Goal: Ask a question: Seek information or help from site administrators or community

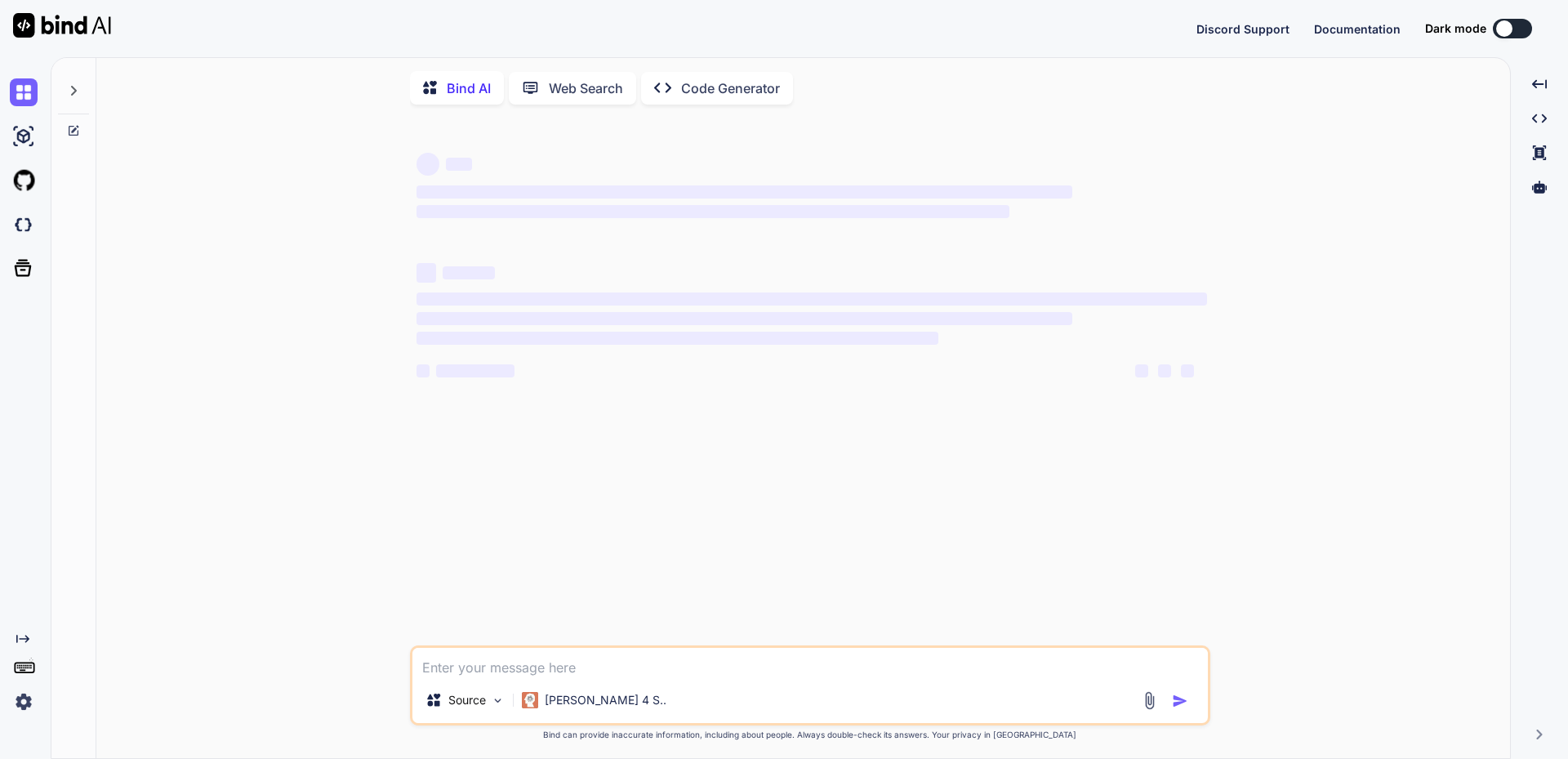
click at [23, 706] on img at bounding box center [23, 702] width 28 height 28
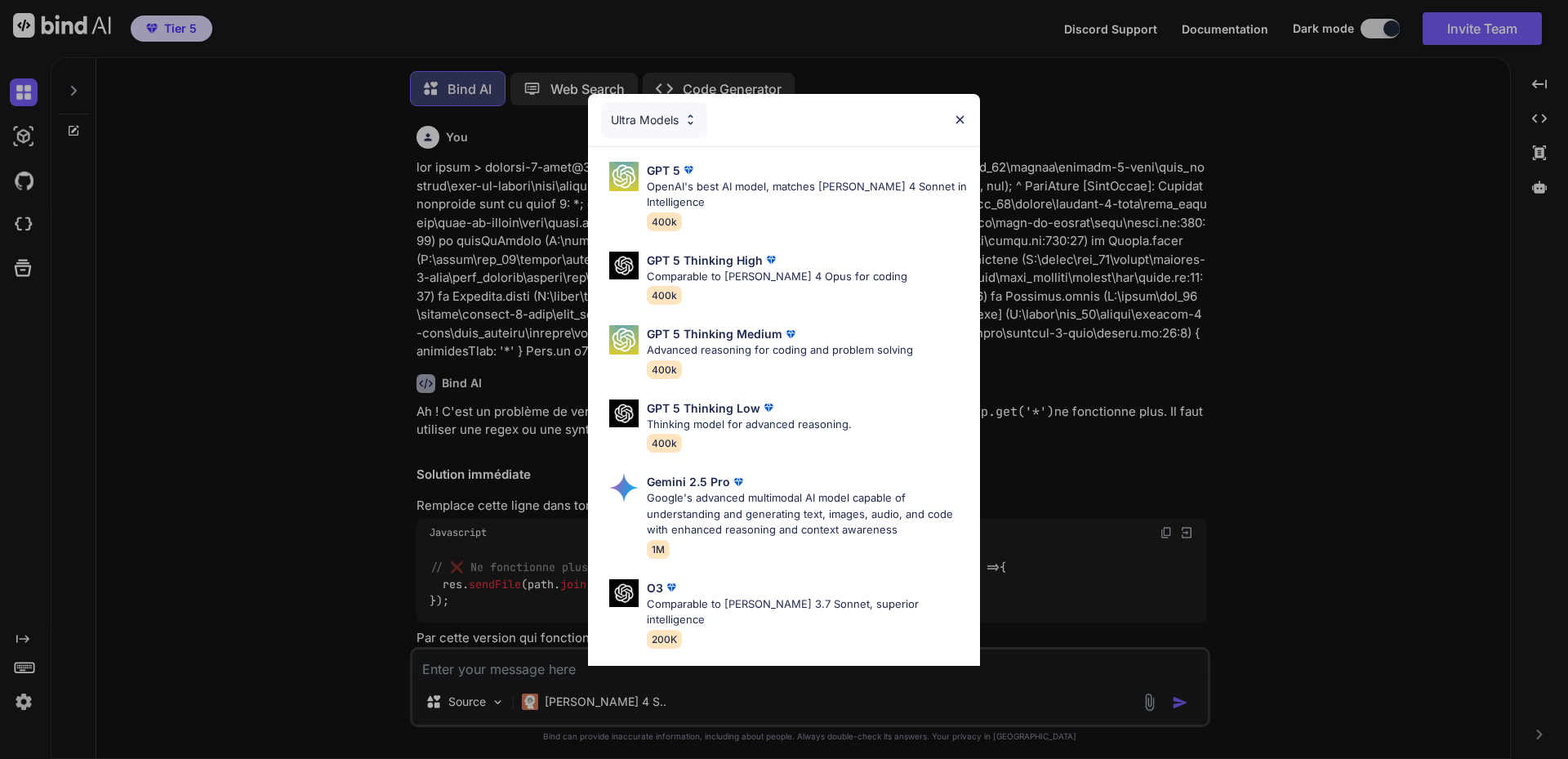
scroll to position [9, 0]
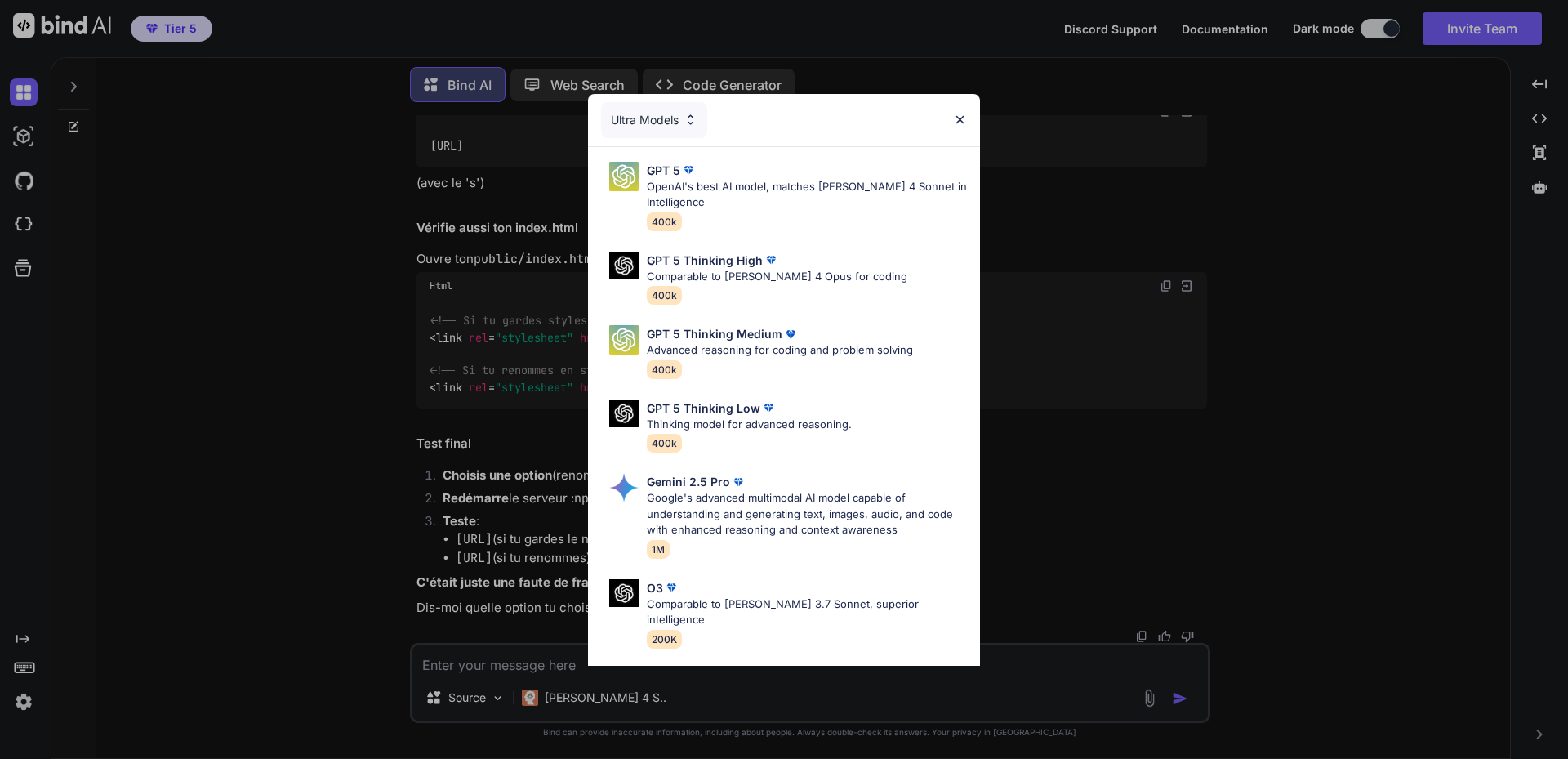
click at [962, 123] on img at bounding box center [960, 119] width 14 height 14
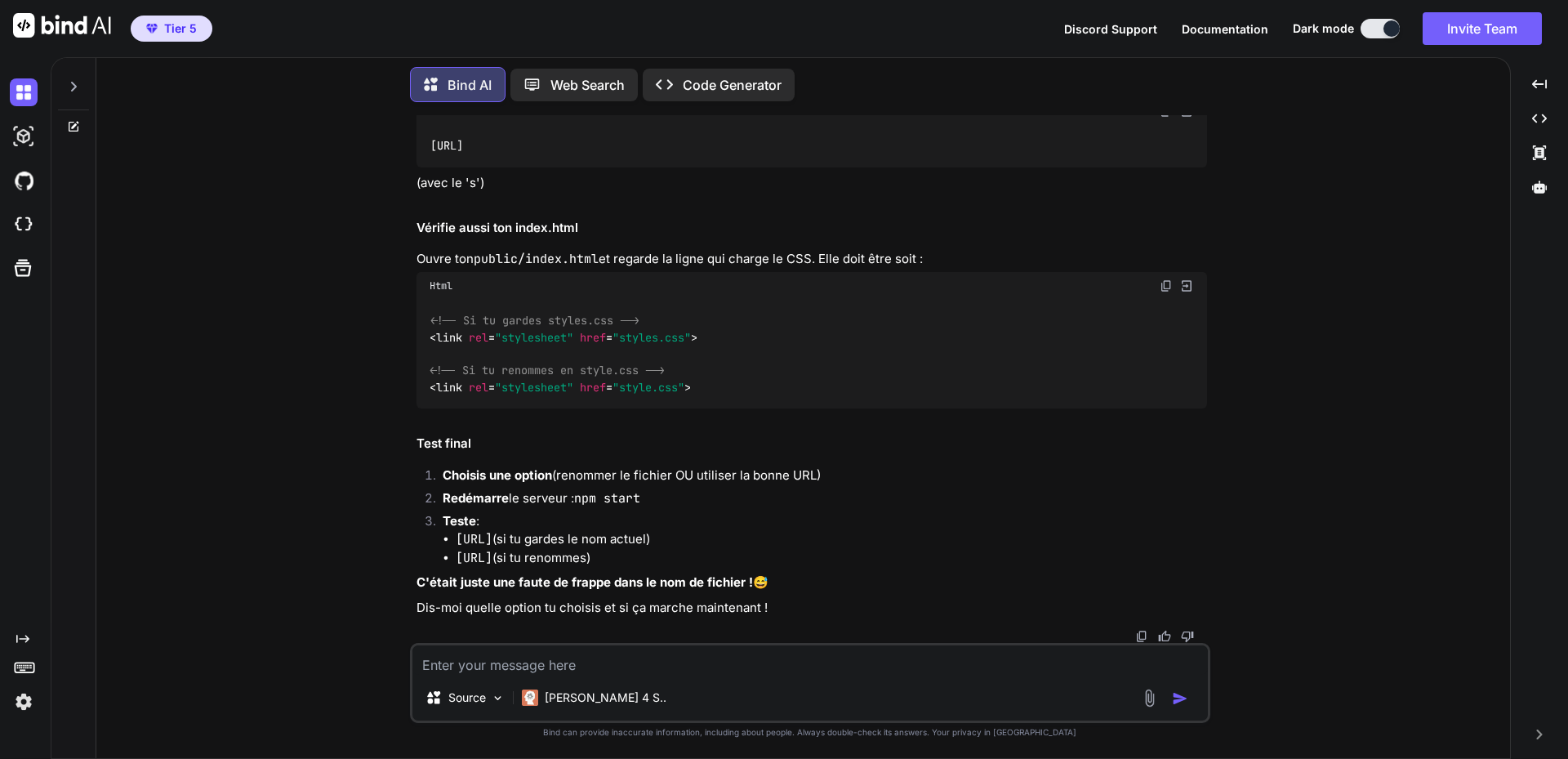
scroll to position [6915, 0]
click at [75, 80] on icon at bounding box center [73, 87] width 13 height 13
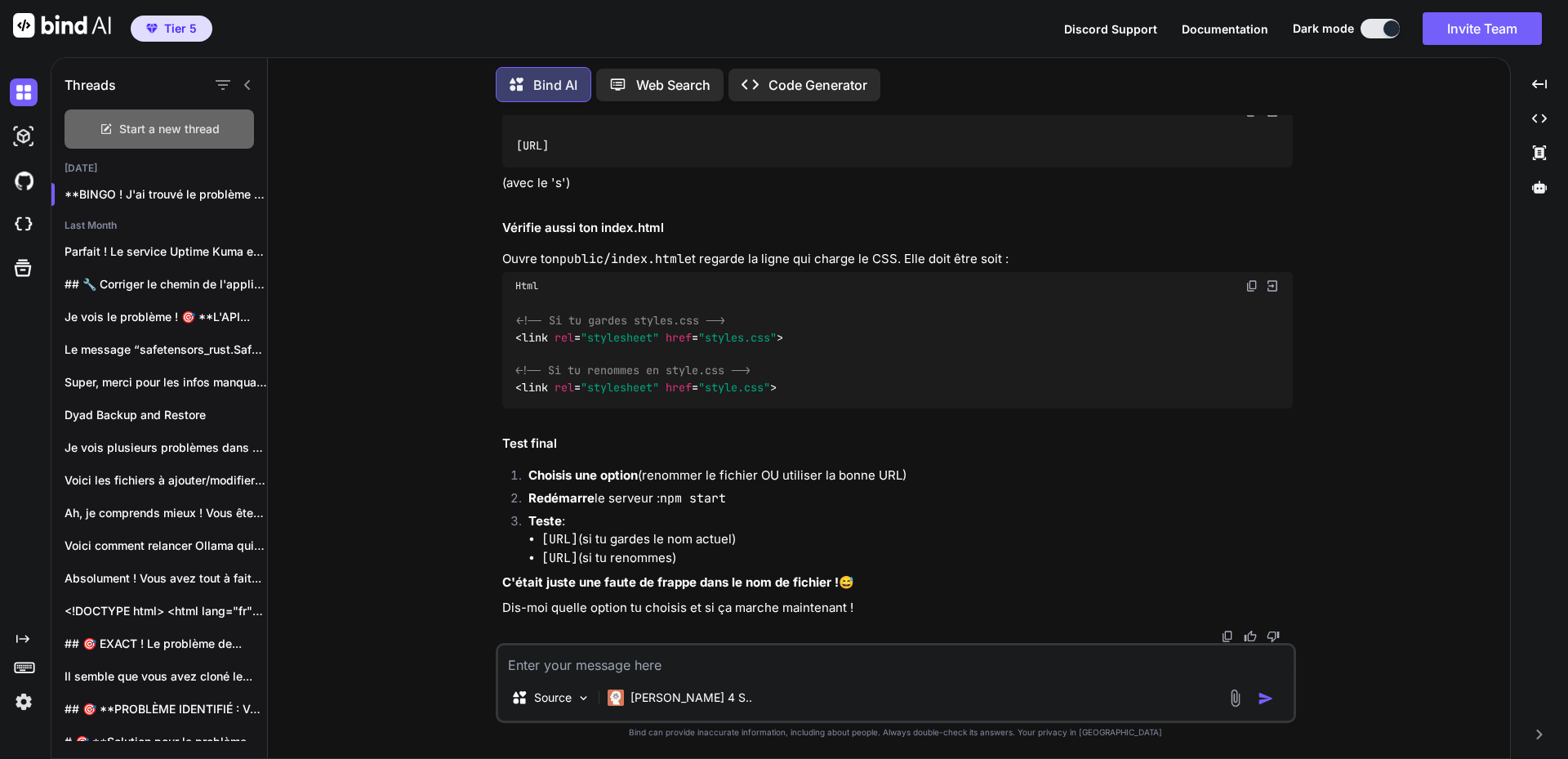
click at [173, 121] on span "Start a new thread" at bounding box center [169, 129] width 100 height 16
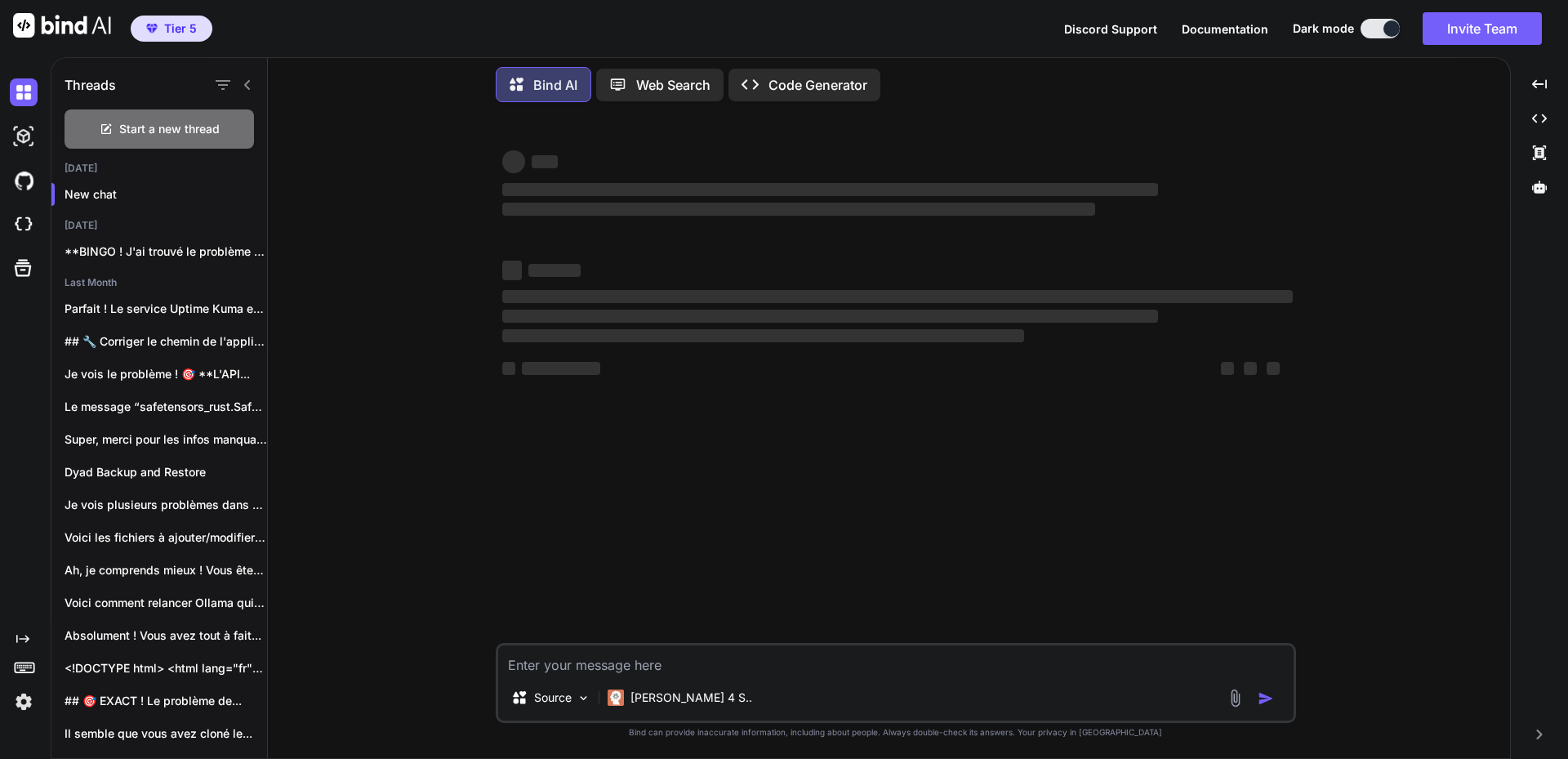
type textarea "x"
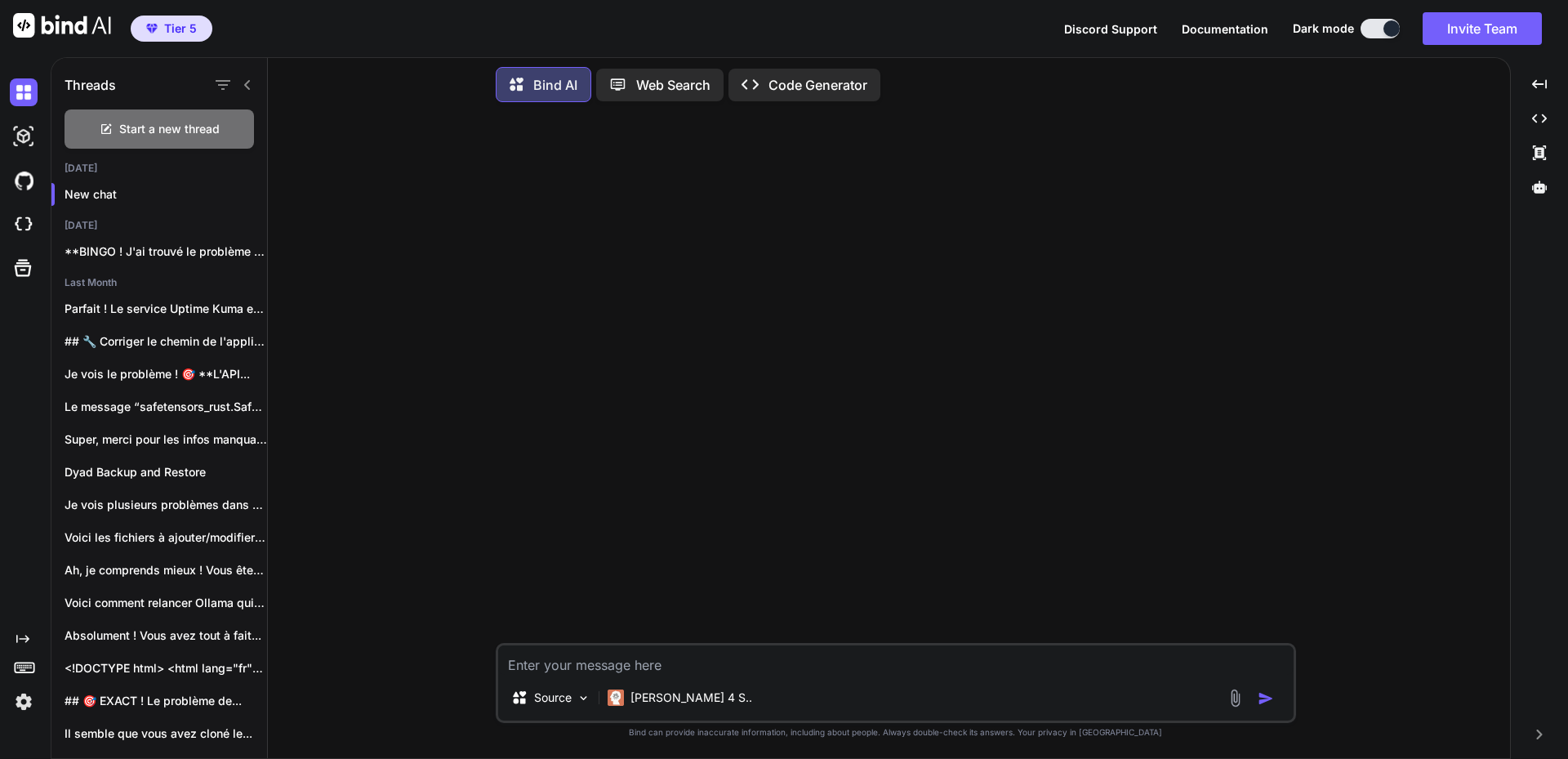
click at [670, 662] on textarea at bounding box center [896, 660] width 796 height 30
type textarea "J"
type textarea "x"
type textarea "Je"
type textarea "x"
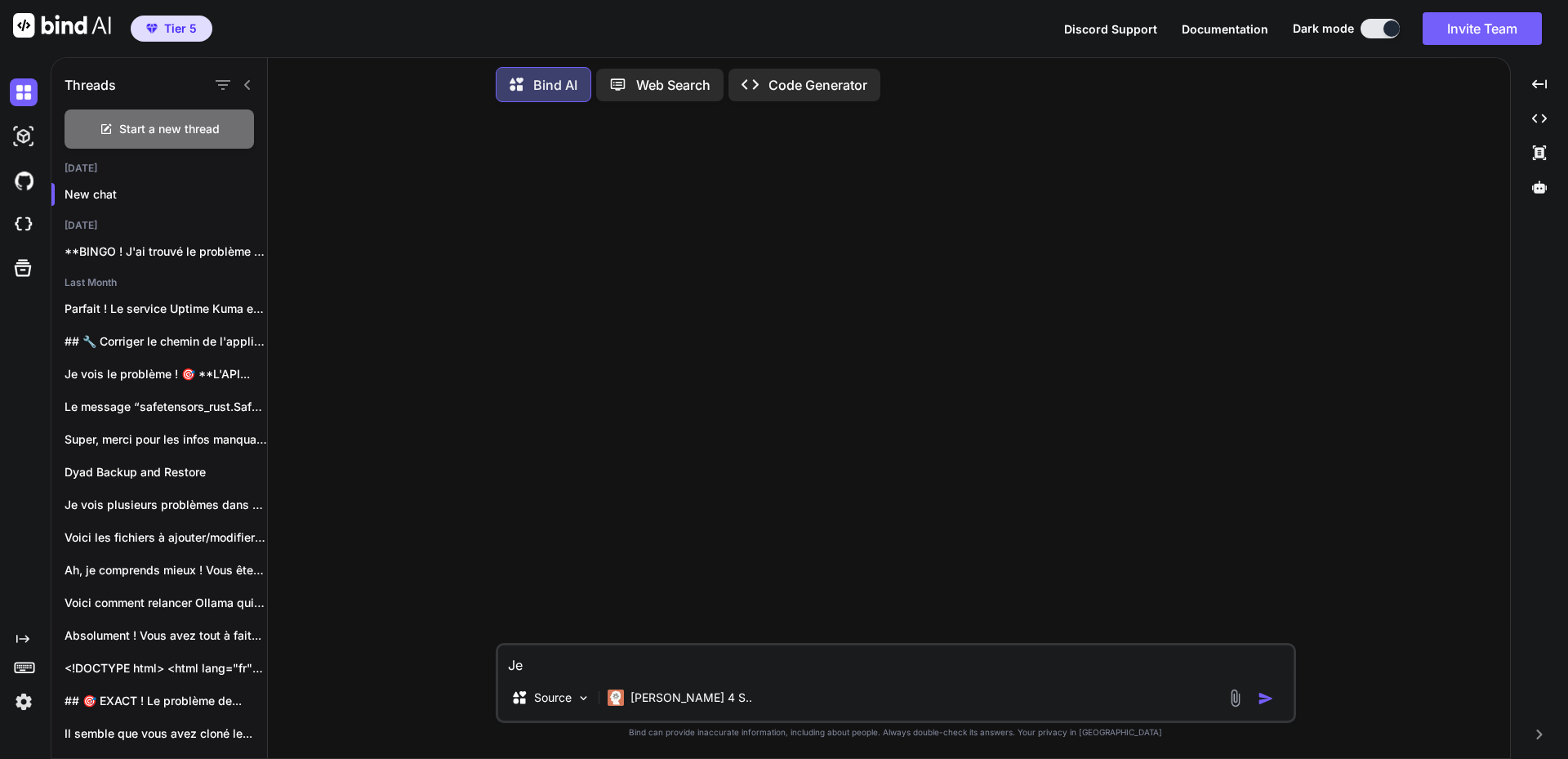
type textarea "Je"
type textarea "x"
type textarea "Je s"
type textarea "x"
type textarea "Je su"
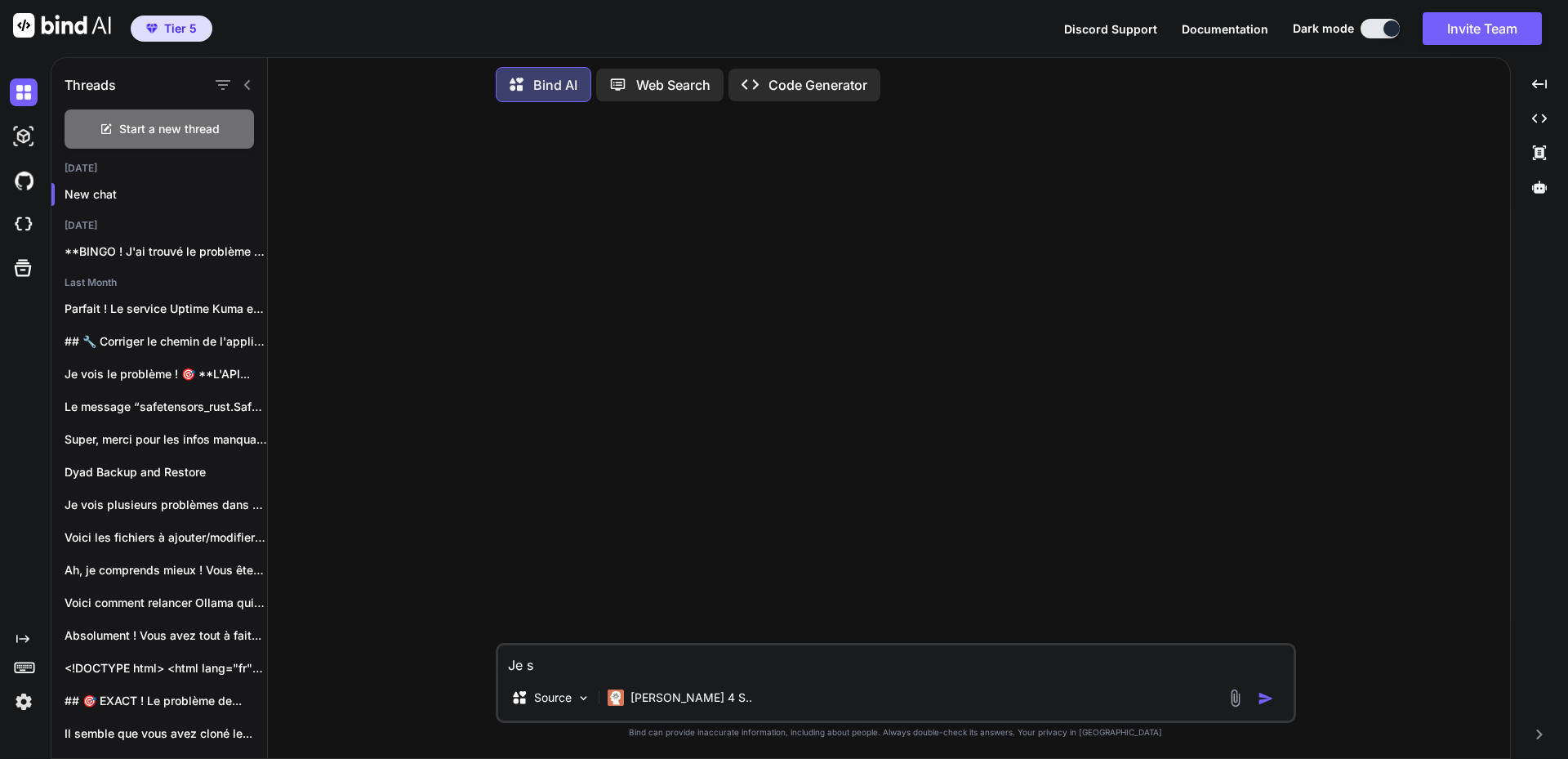
type textarea "x"
type textarea "Je sui"
type textarea "x"
type textarea "Je suis"
type textarea "x"
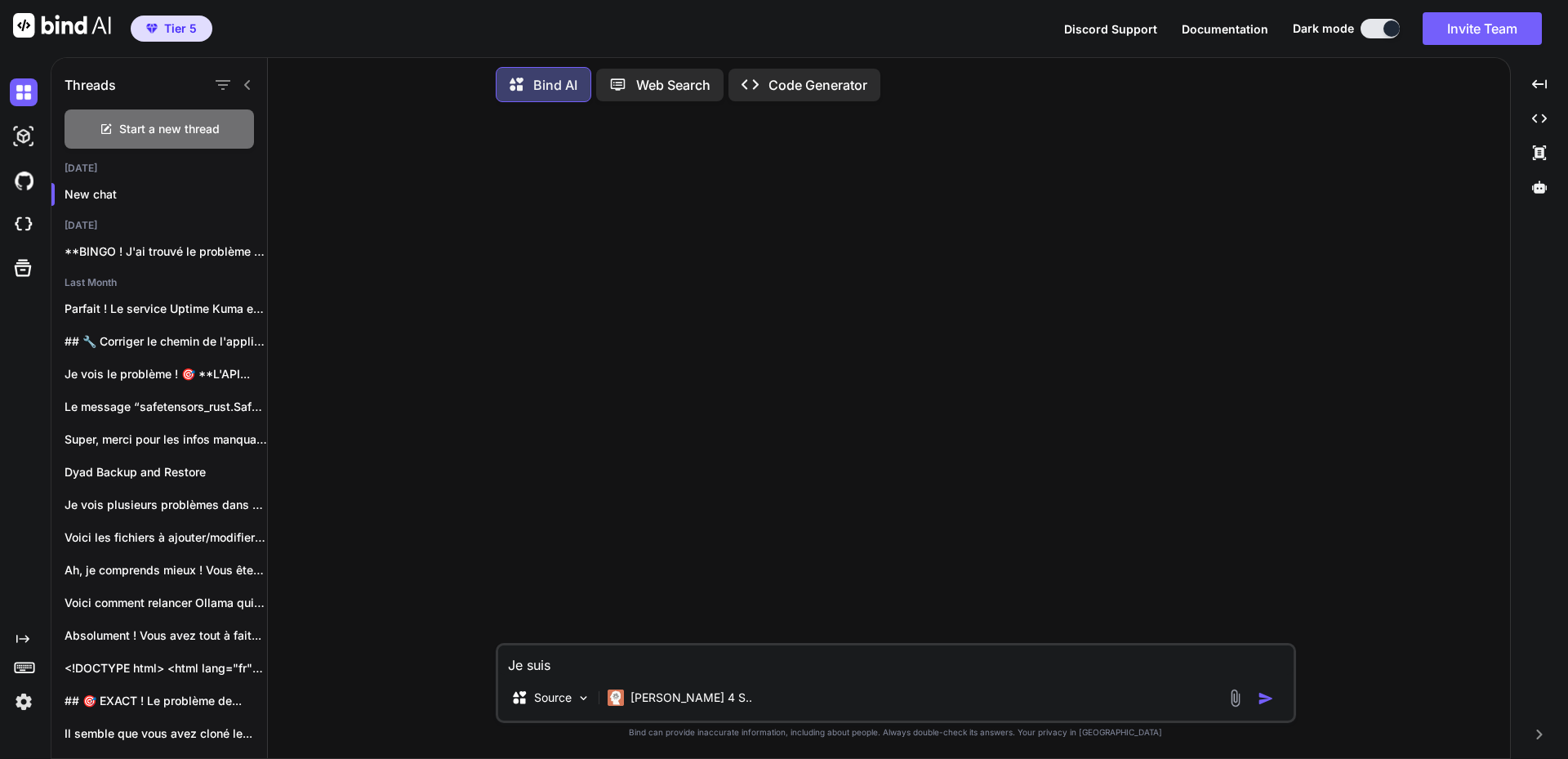
type textarea "Je suis"
type textarea "x"
type textarea "Je suis t"
type textarea "x"
type textarea "Je suis tr"
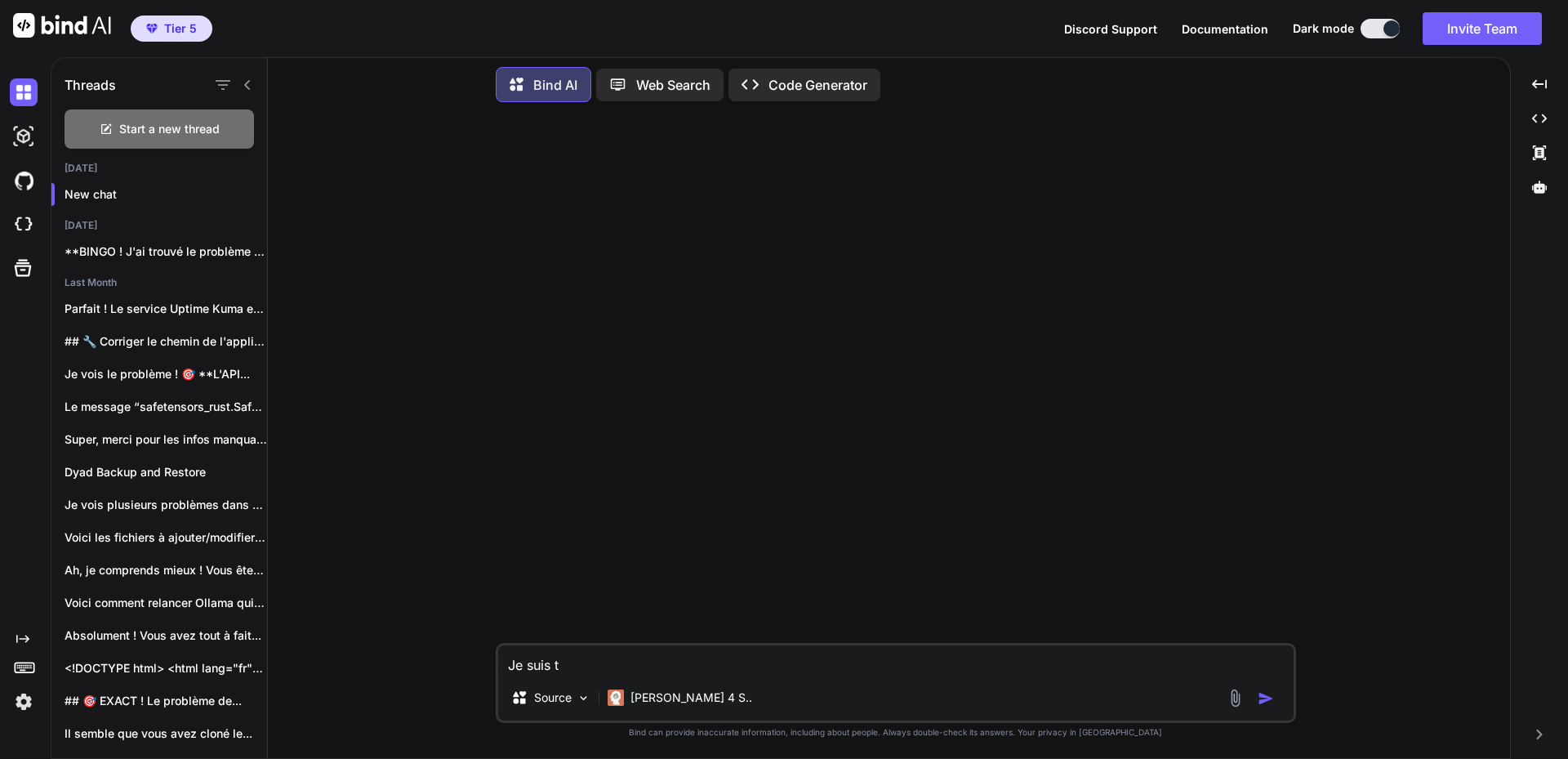
type textarea "x"
type textarea "Je suis tre"
type textarea "x"
type textarea "Je suis tre"
type textarea "x"
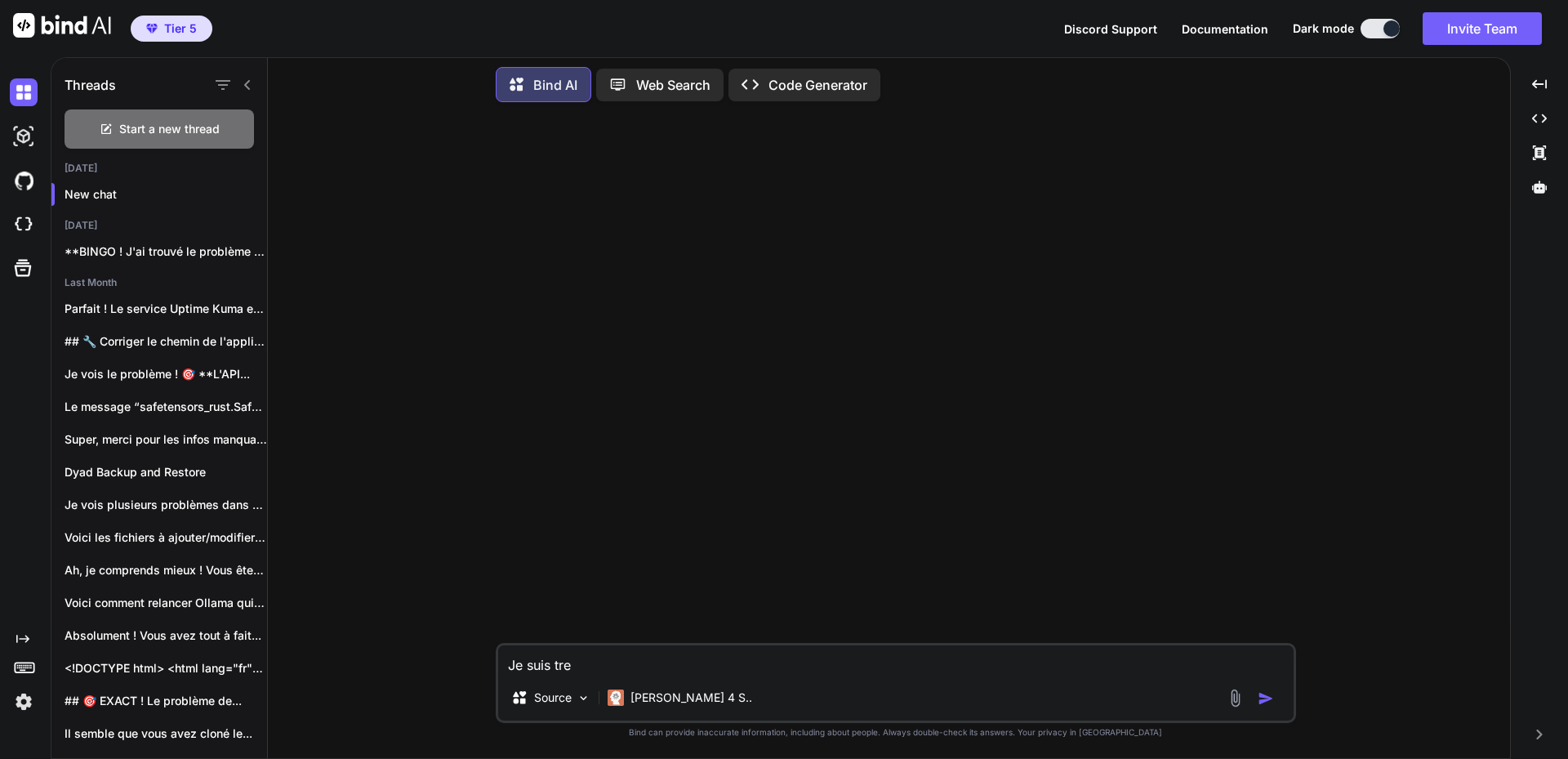
type textarea "Je suis tre"
type textarea "x"
type textarea "Je suis tres"
type textarea "x"
type textarea "Je suis tres"
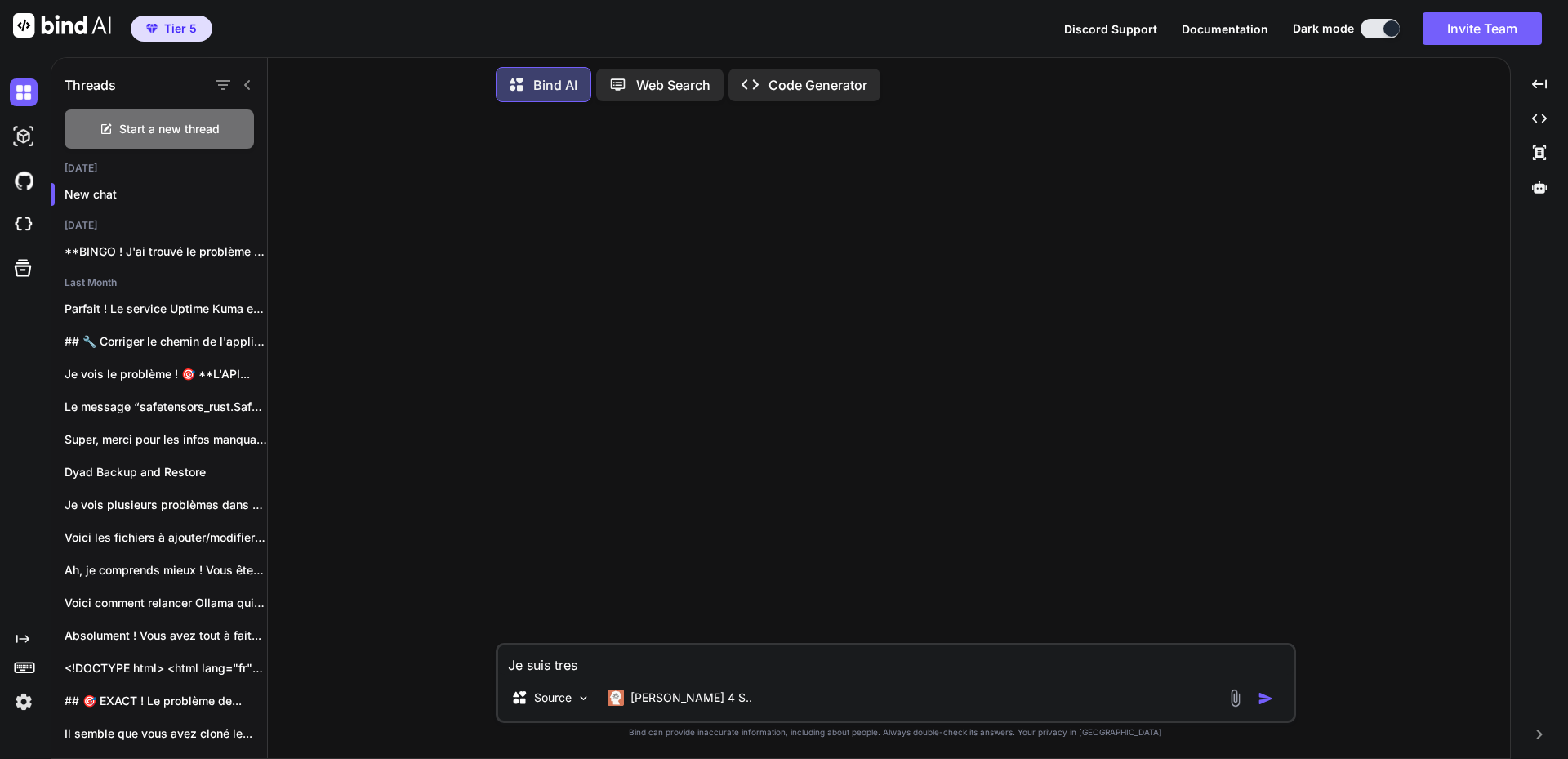
type textarea "x"
type textarea "Je suis tres e"
type textarea "x"
type textarea "Je suis tres en"
type textarea "x"
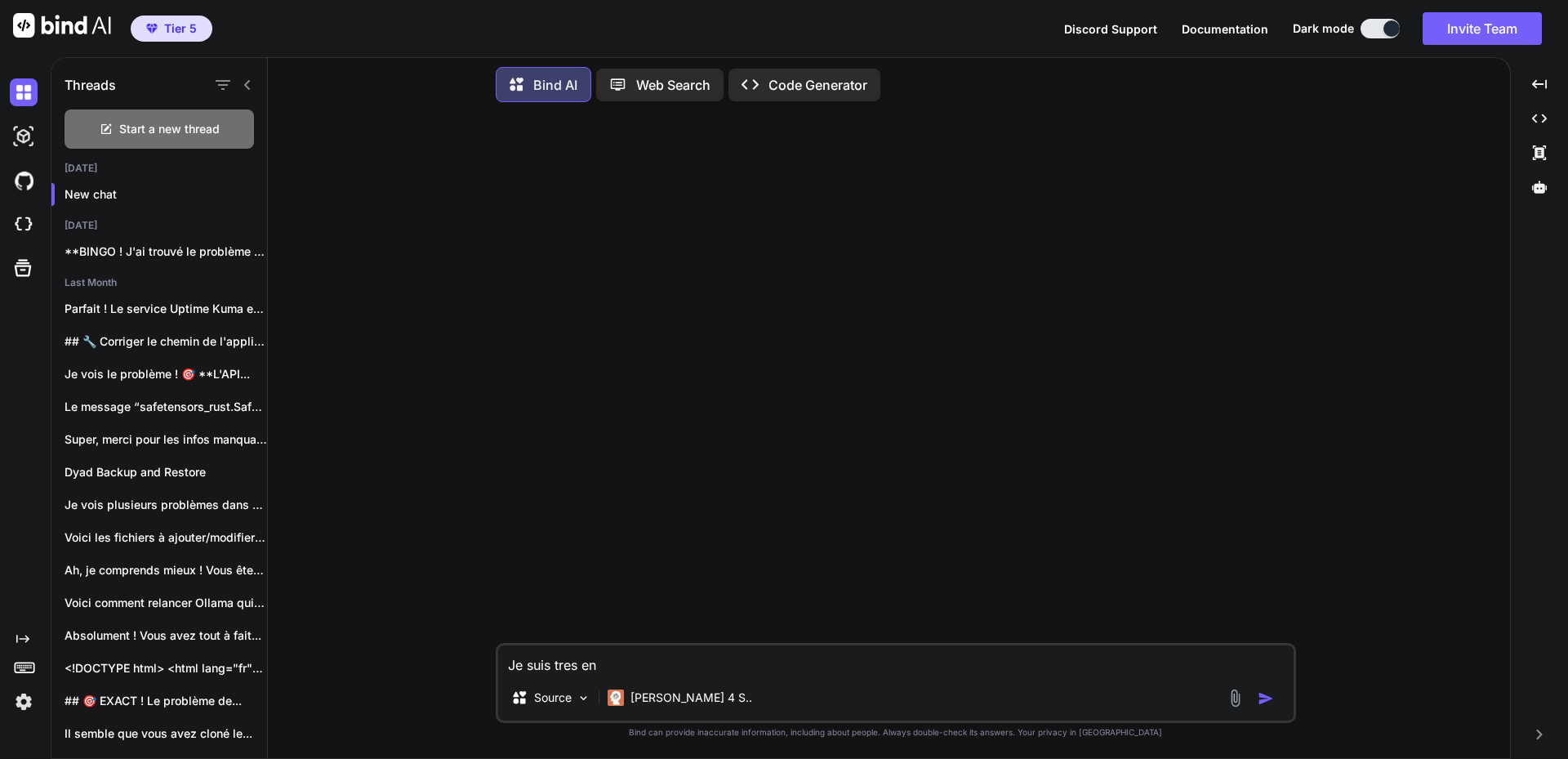
type textarea "Je suis tres enm"
type textarea "x"
type textarea "Je suis tres en"
type textarea "x"
type textarea "Je suis tres e"
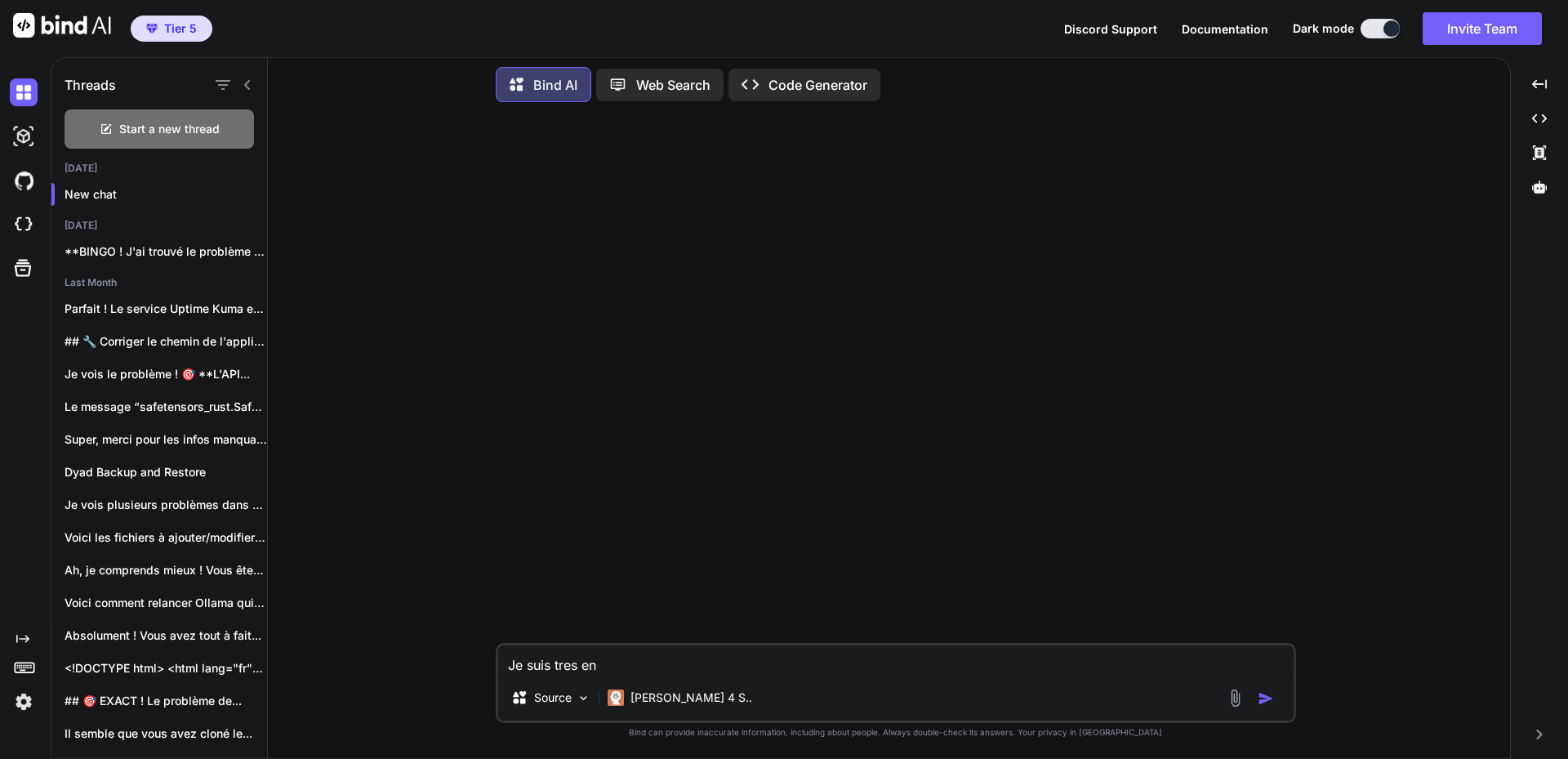
type textarea "x"
type textarea "Je suis tres em"
type textarea "x"
type textarea "Je suis tres emb"
type textarea "x"
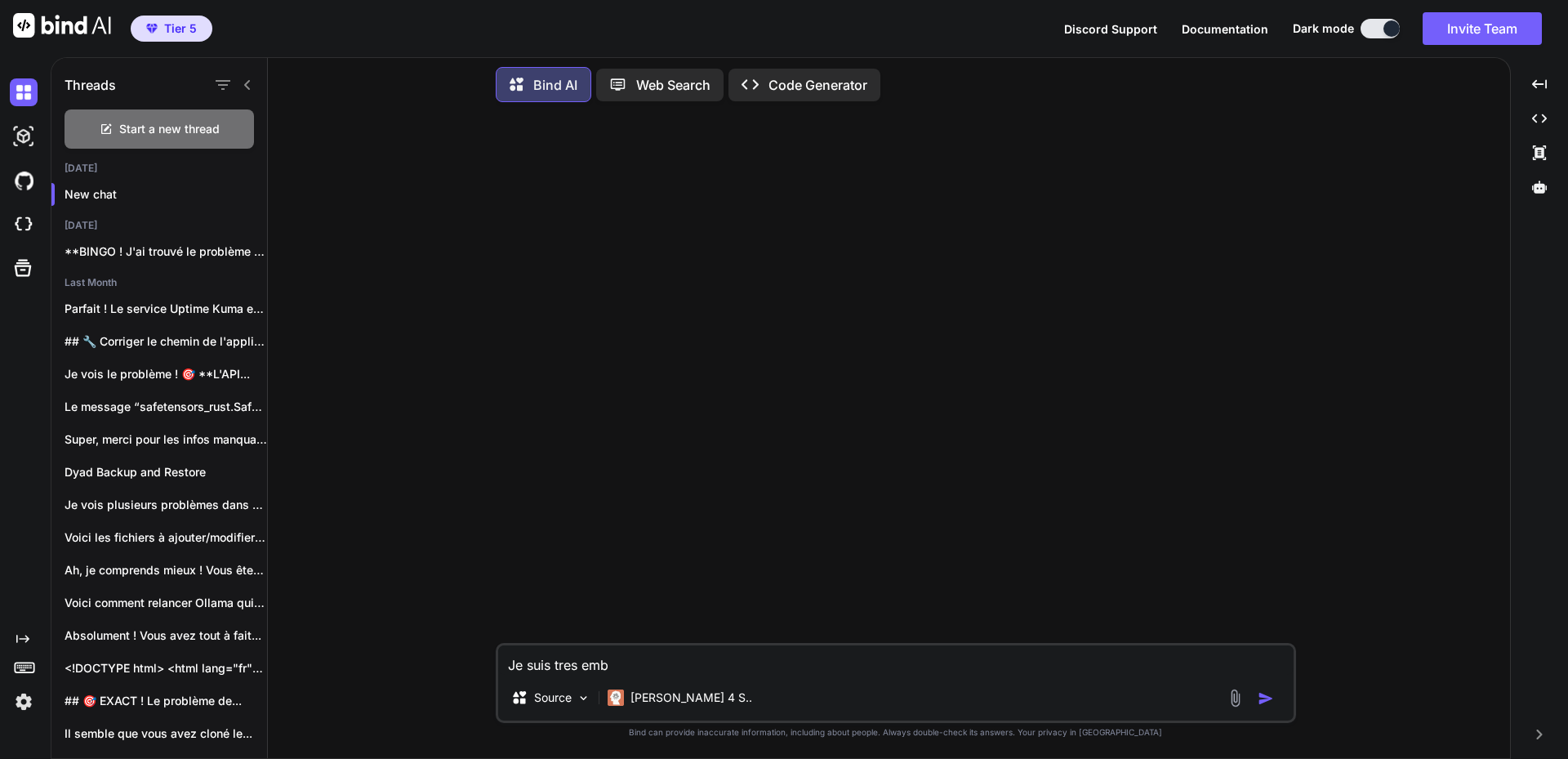
type textarea "Je suis tres embé"
type textarea "x"
type textarea "Je suis tres embét"
type textarea "x"
type textarea "Je suis tres embété"
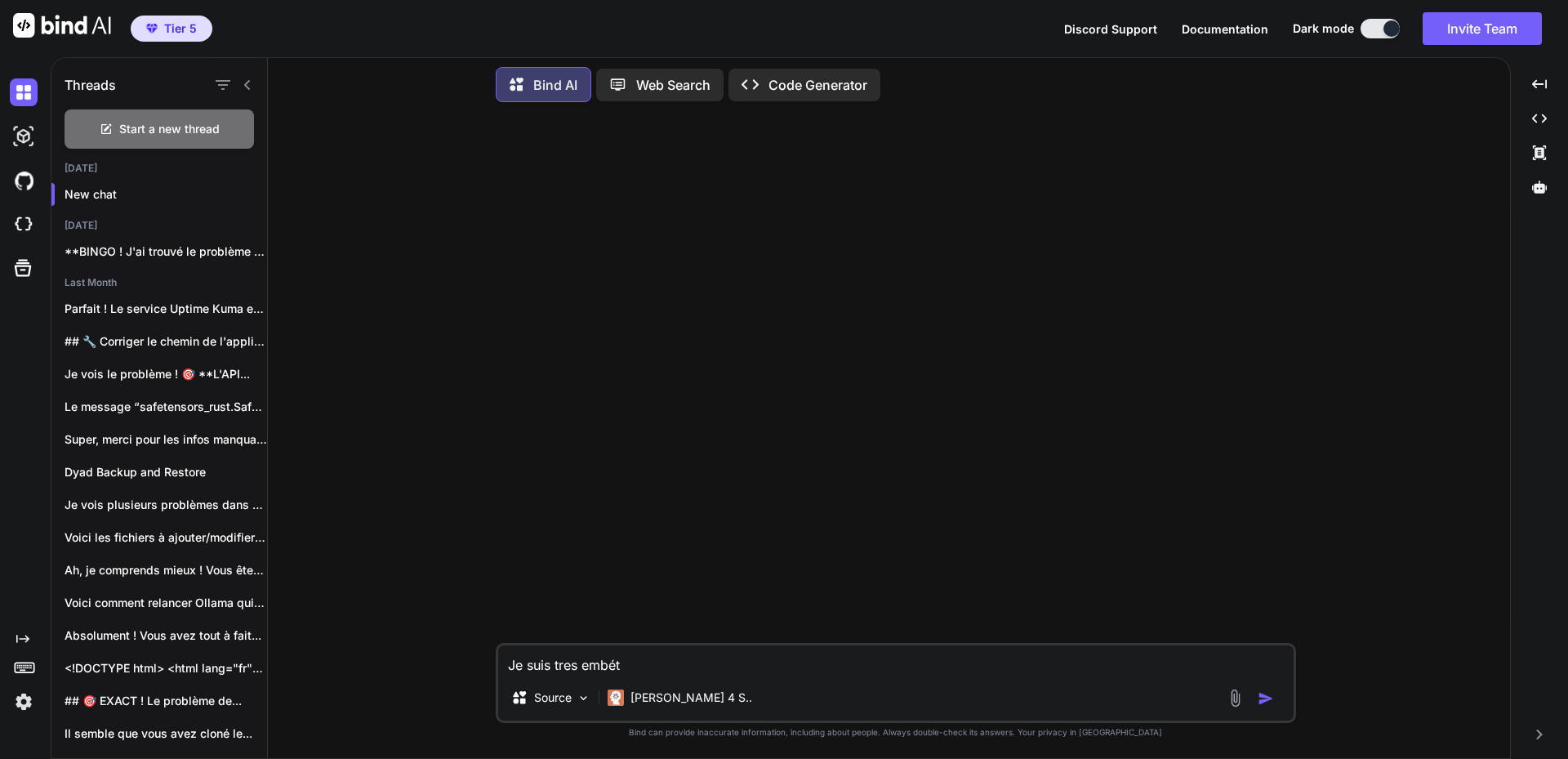
type textarea "x"
type textarea "Je suis tres embété"
type textarea "x"
type textarea "Je suis tres embété c"
type textarea "x"
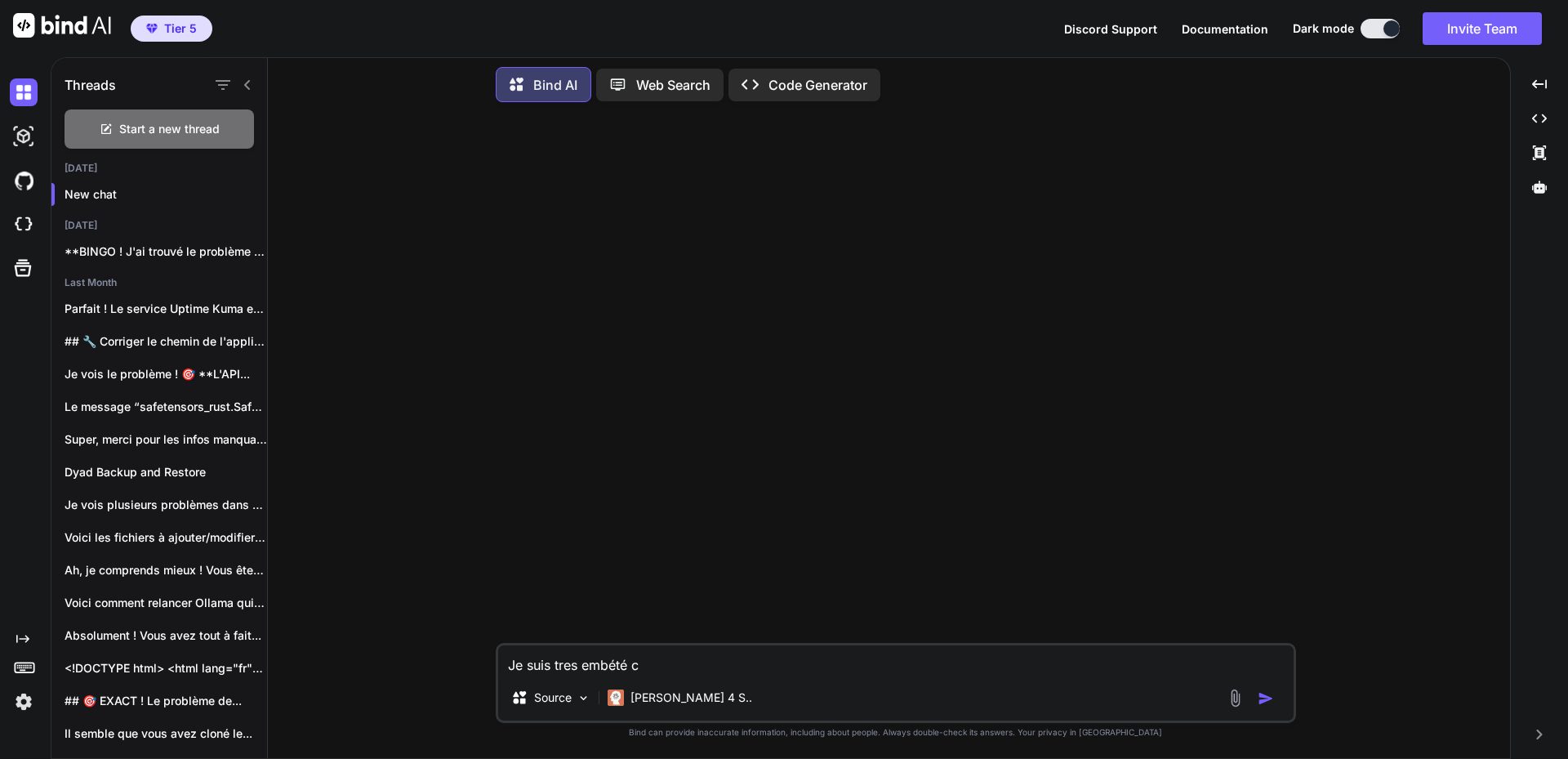
type textarea "Je suis tres embété ca"
type textarea "x"
type textarea "Je suis tres embété car"
type textarea "x"
type textarea "Je suis tres embété car"
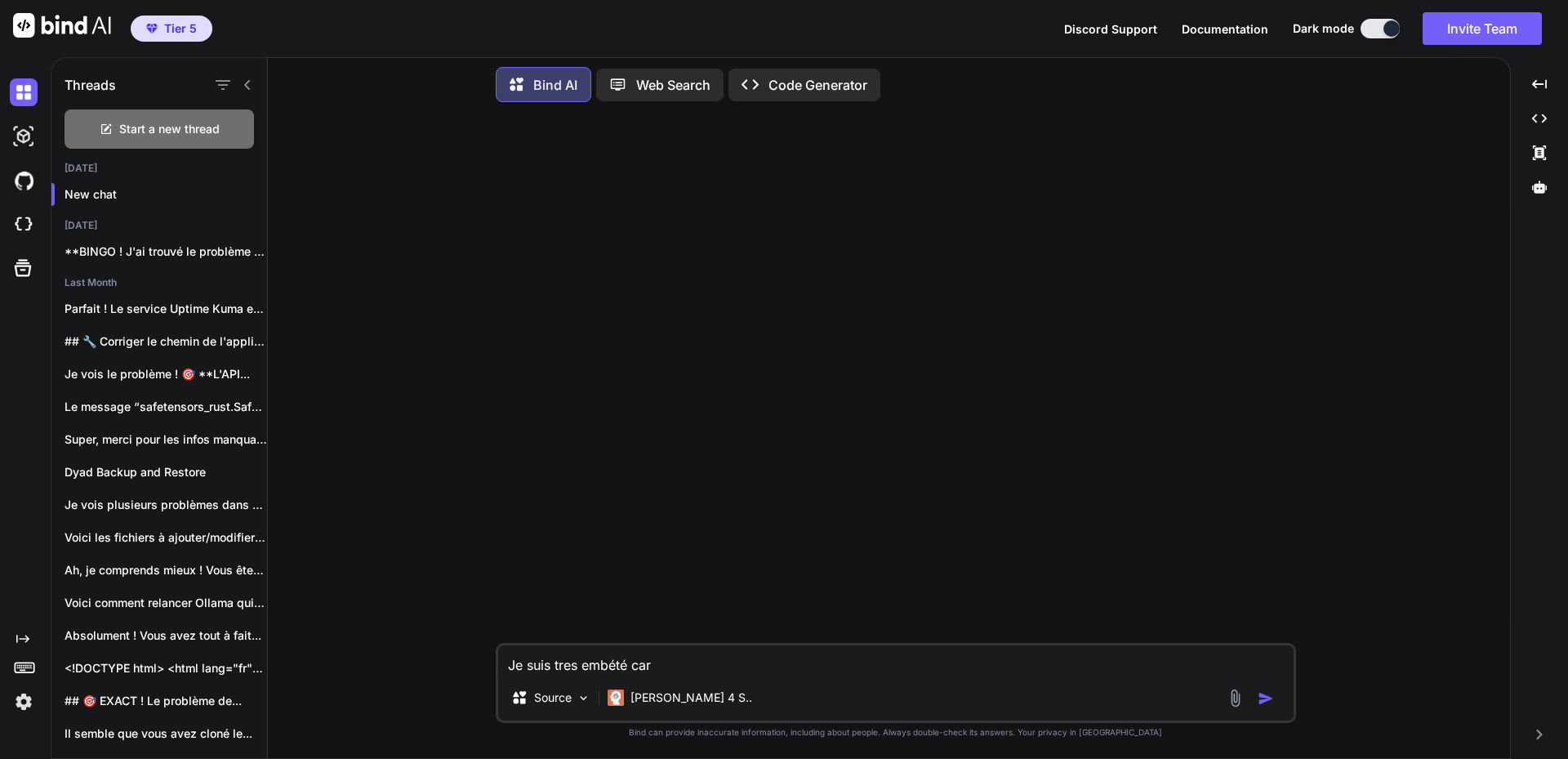
type textarea "x"
type textarea "Je suis tres embété car j"
type textarea "x"
type textarea "Je suis tres embété car j'"
type textarea "x"
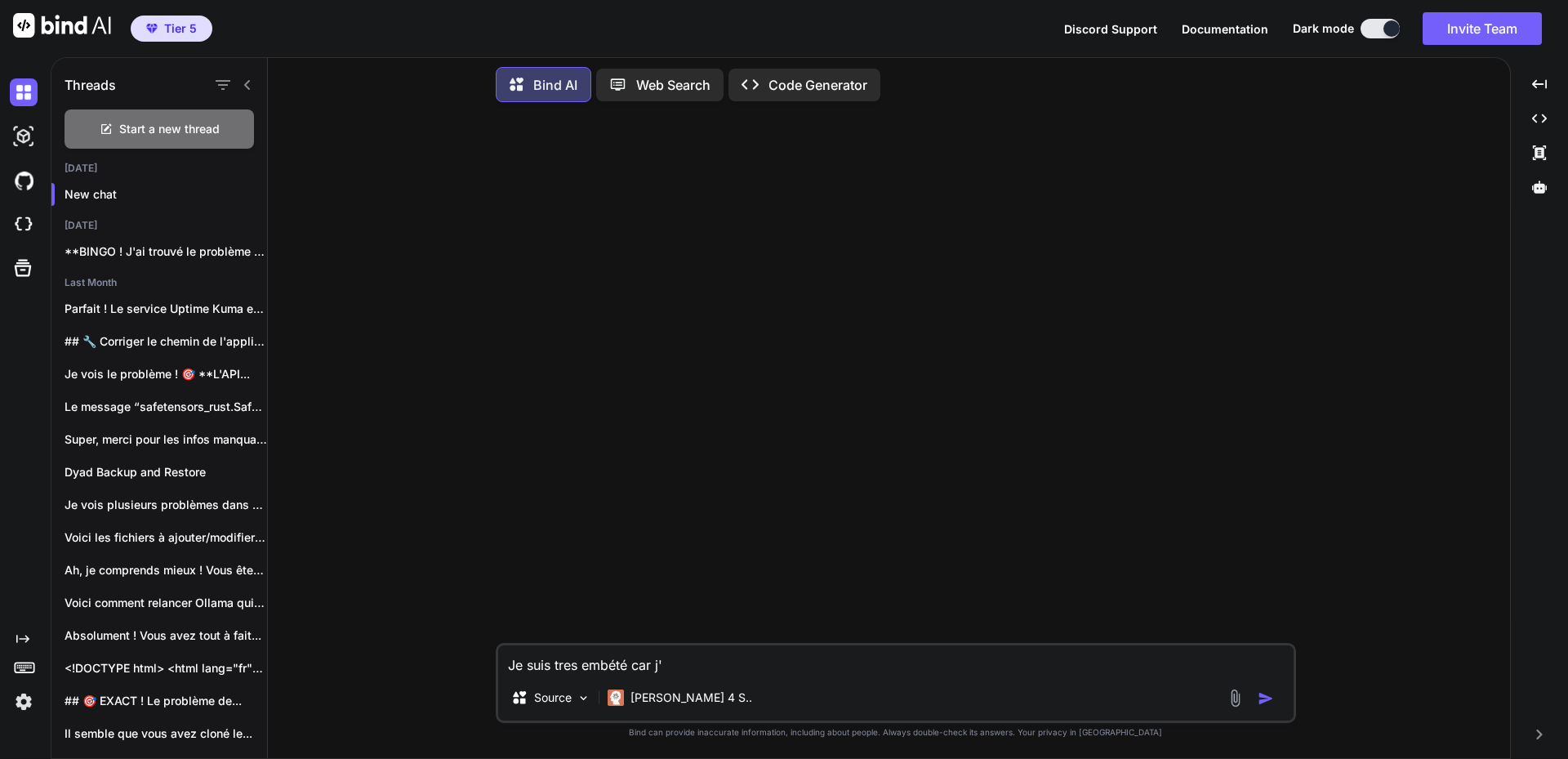
type textarea "Je suis tres embété car j'a"
type textarea "x"
type textarea "Je suis tres embété car j'ai"
type textarea "x"
type textarea "Je suis tres embété car j'ai"
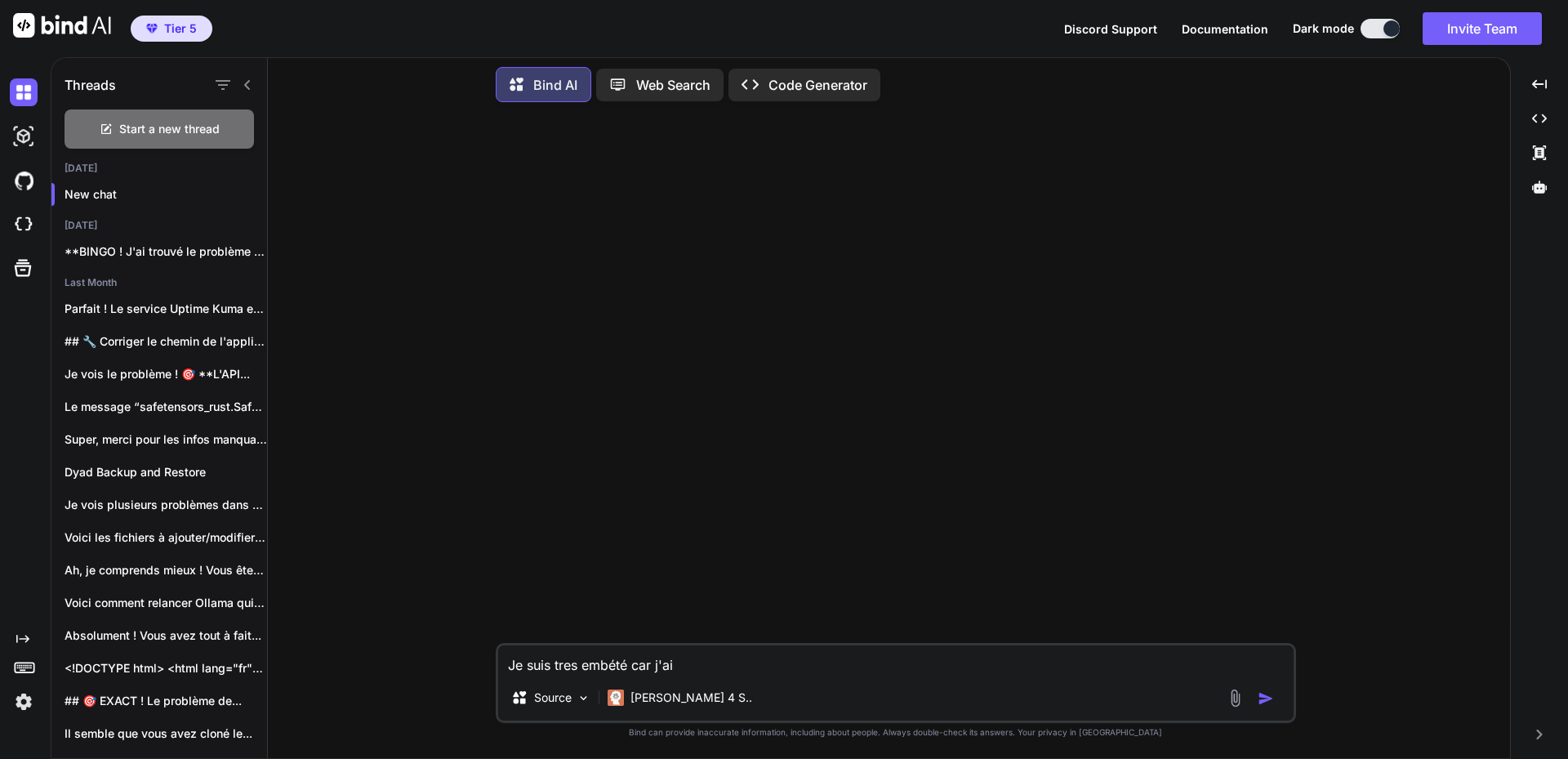
type textarea "x"
type textarea "Je suis tres embété car j'ai d"
type textarea "x"
type textarea "Je suis tres embété car j'ai de"
type textarea "x"
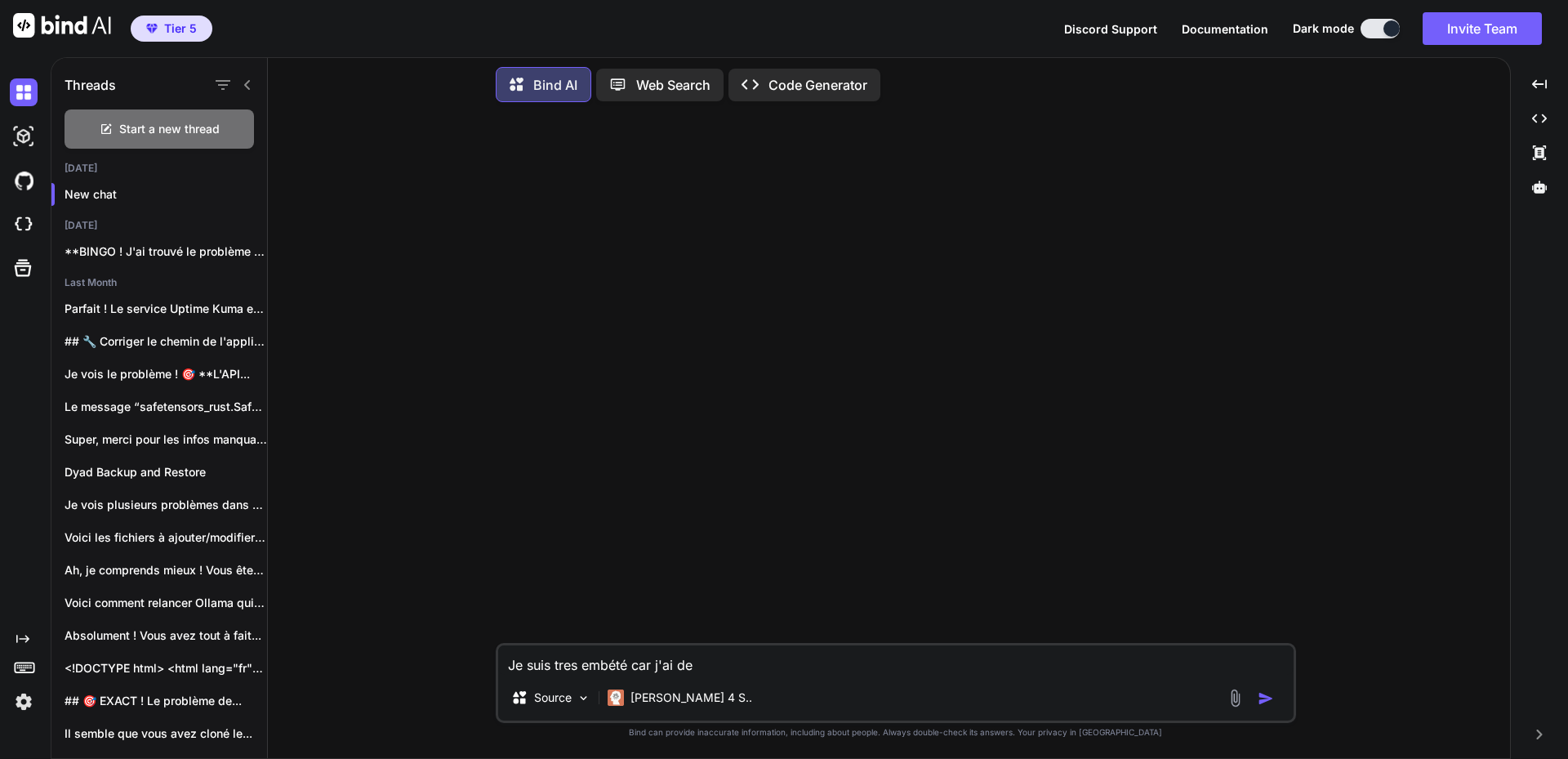
type textarea "Je suis tres embété car j'ai d"
type textarea "x"
type textarea "Je suis tres embété car j'ai"
type textarea "x"
type textarea "Je suis tres embété car j'ai"
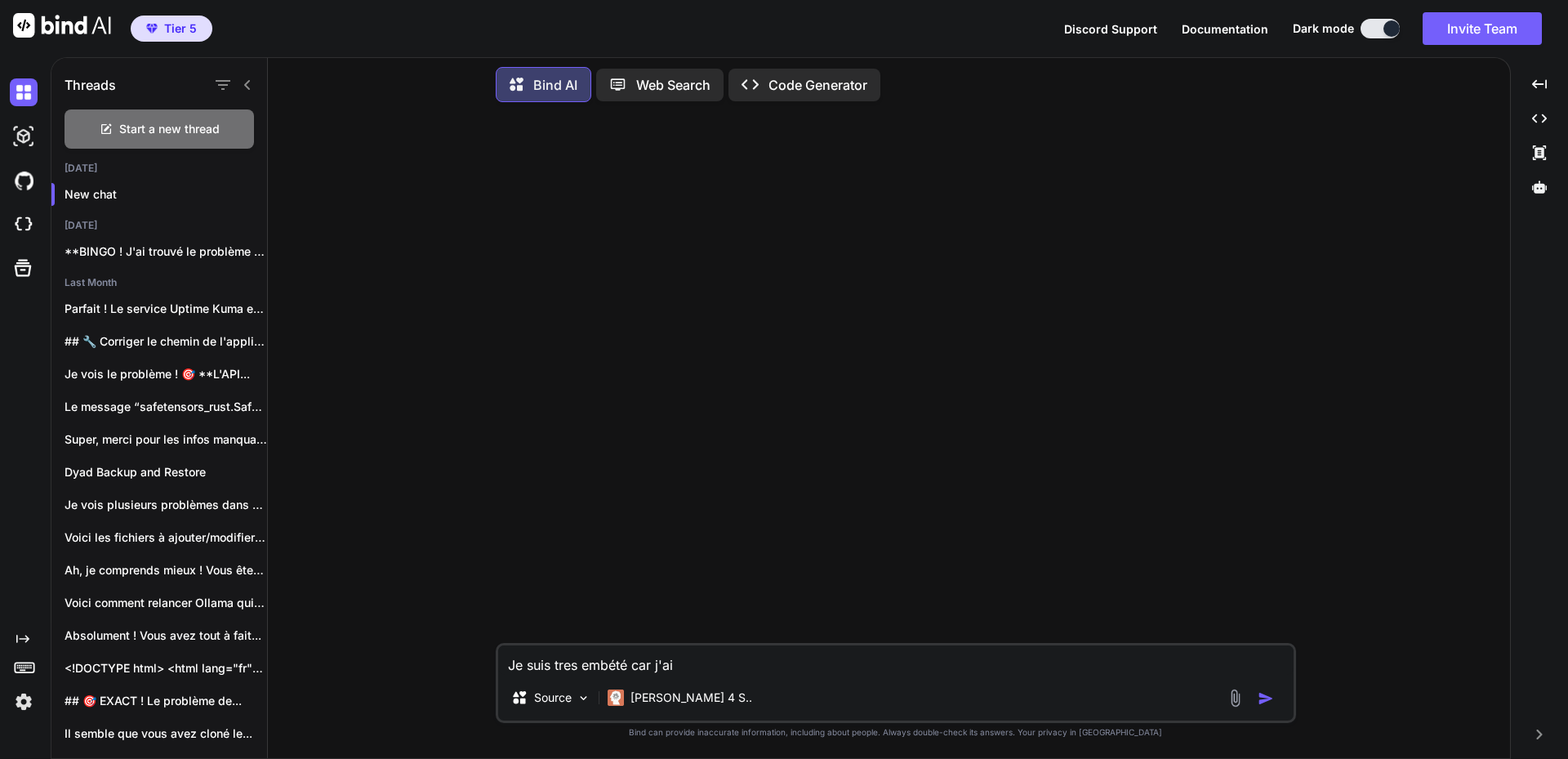
type textarea "x"
type textarea "Je suis tres embété car j'a"
type textarea "x"
type textarea "Je suis tres embété car j'"
type textarea "x"
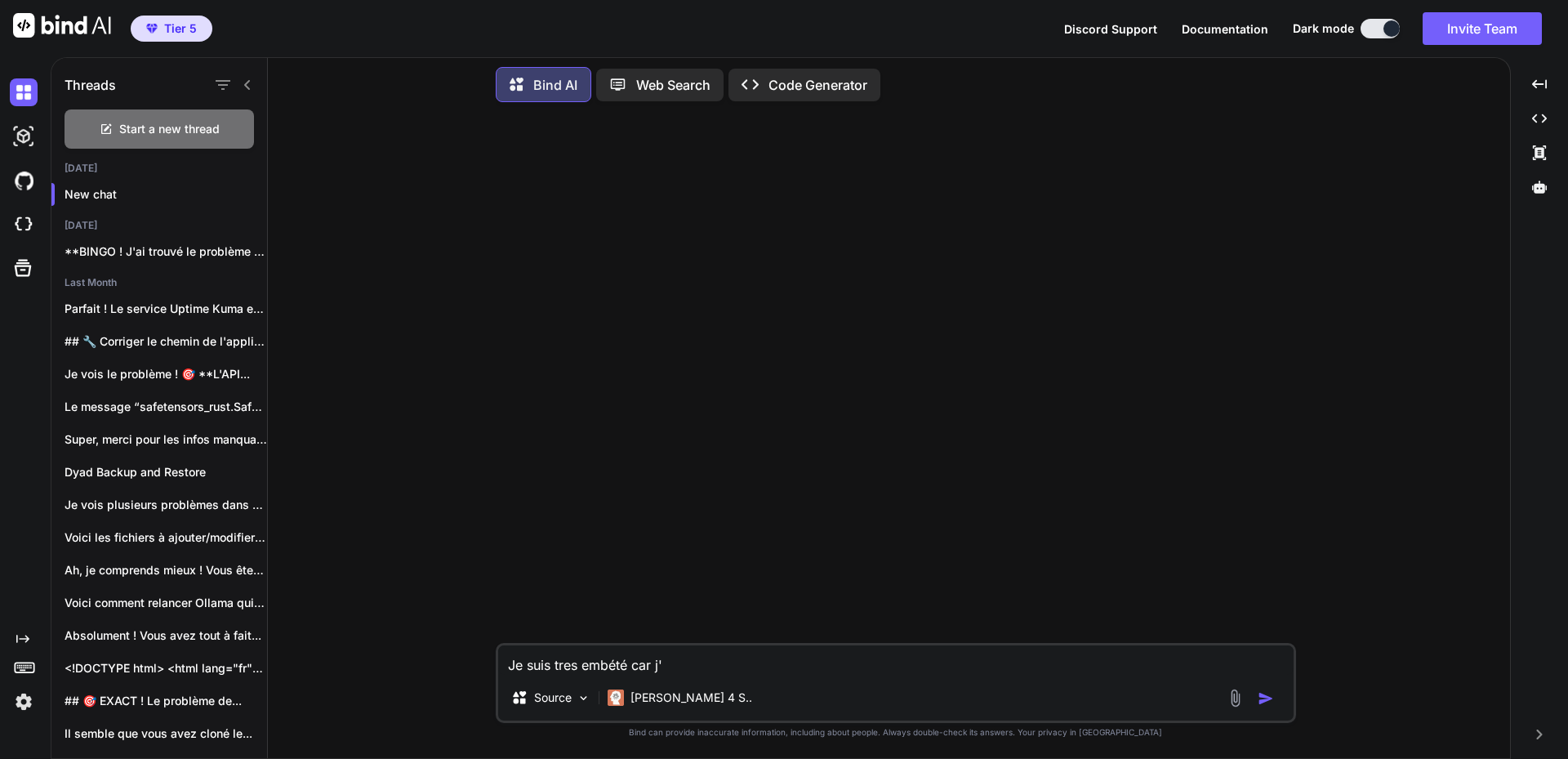
type textarea "Je suis tres embété car j"
type textarea "x"
type textarea "Je suis tres embété car je"
type textarea "x"
type textarea "Je suis tres embété car je"
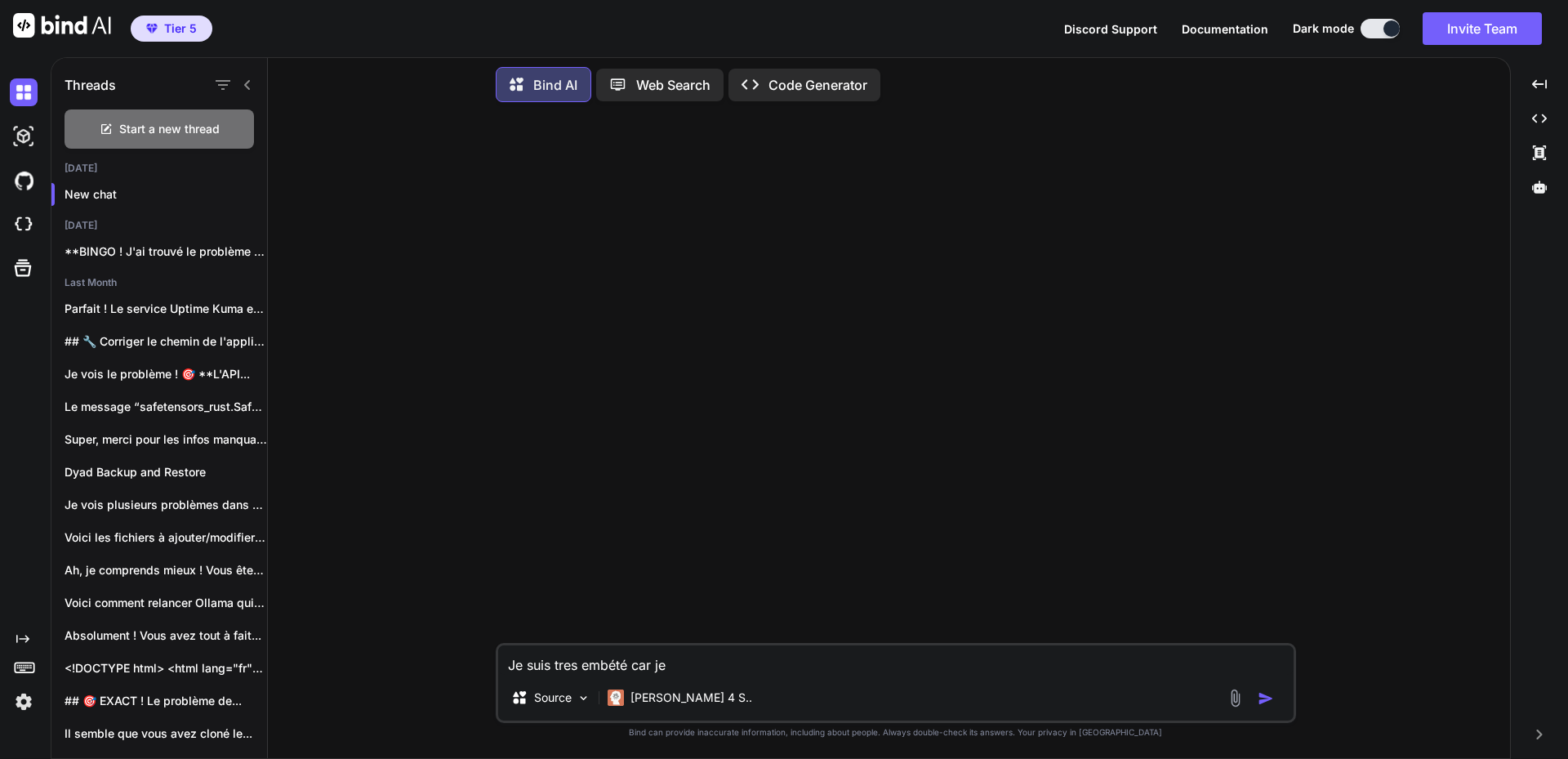
type textarea "x"
type textarea "Je suis tres embété car je d"
type textarea "x"
type textarea "Je suis tres embété car je de"
type textarea "x"
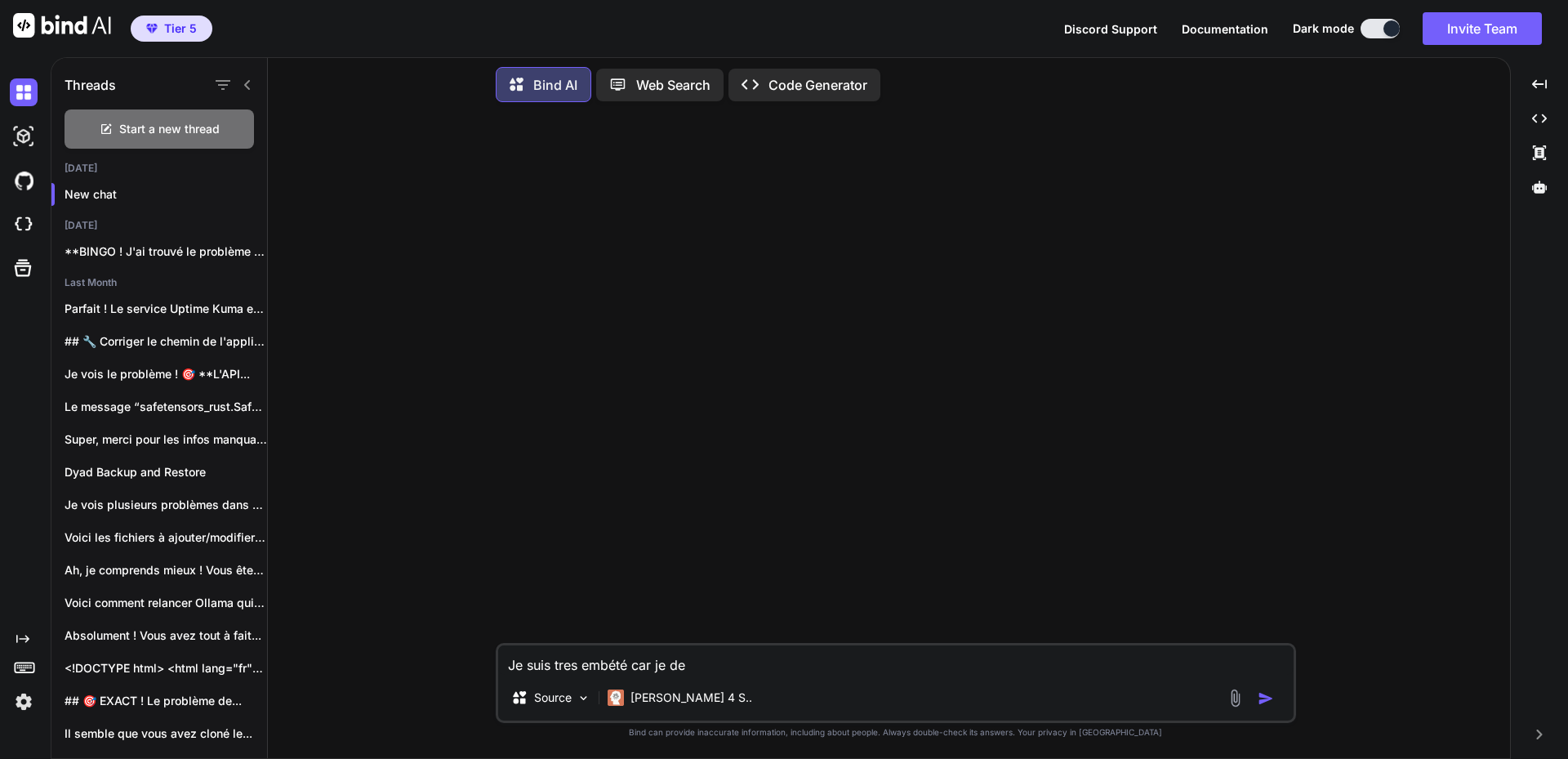
type textarea "Je suis tres embété car je dev"
type textarea "x"
type textarea "Je suis tres embété car je deve"
type textarea "x"
type textarea "Je suis tres embété car je devel"
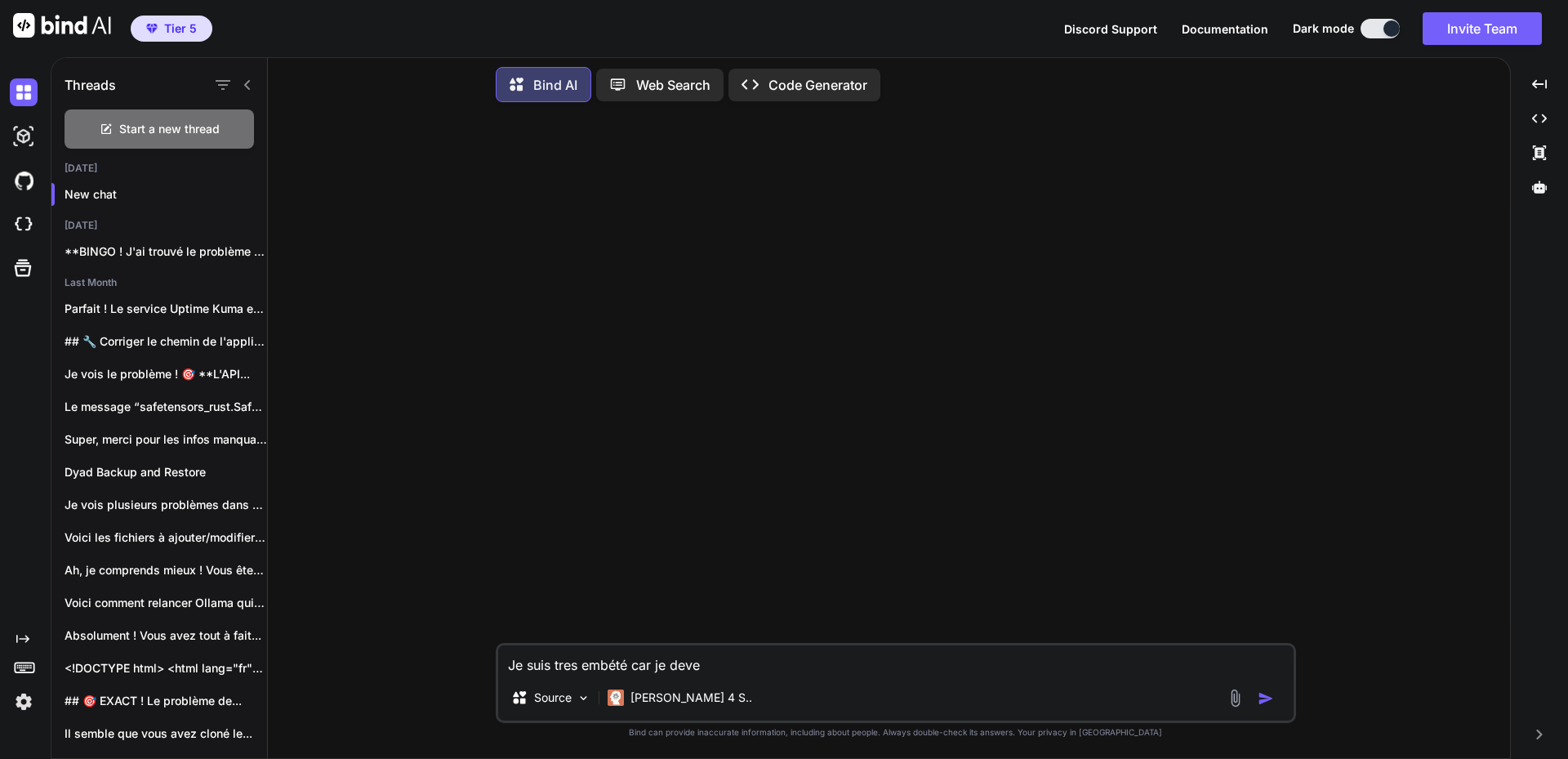
type textarea "x"
type textarea "Je suis tres embété car je develp"
type textarea "x"
type textarea "Je suis tres embété car je develpp"
type textarea "x"
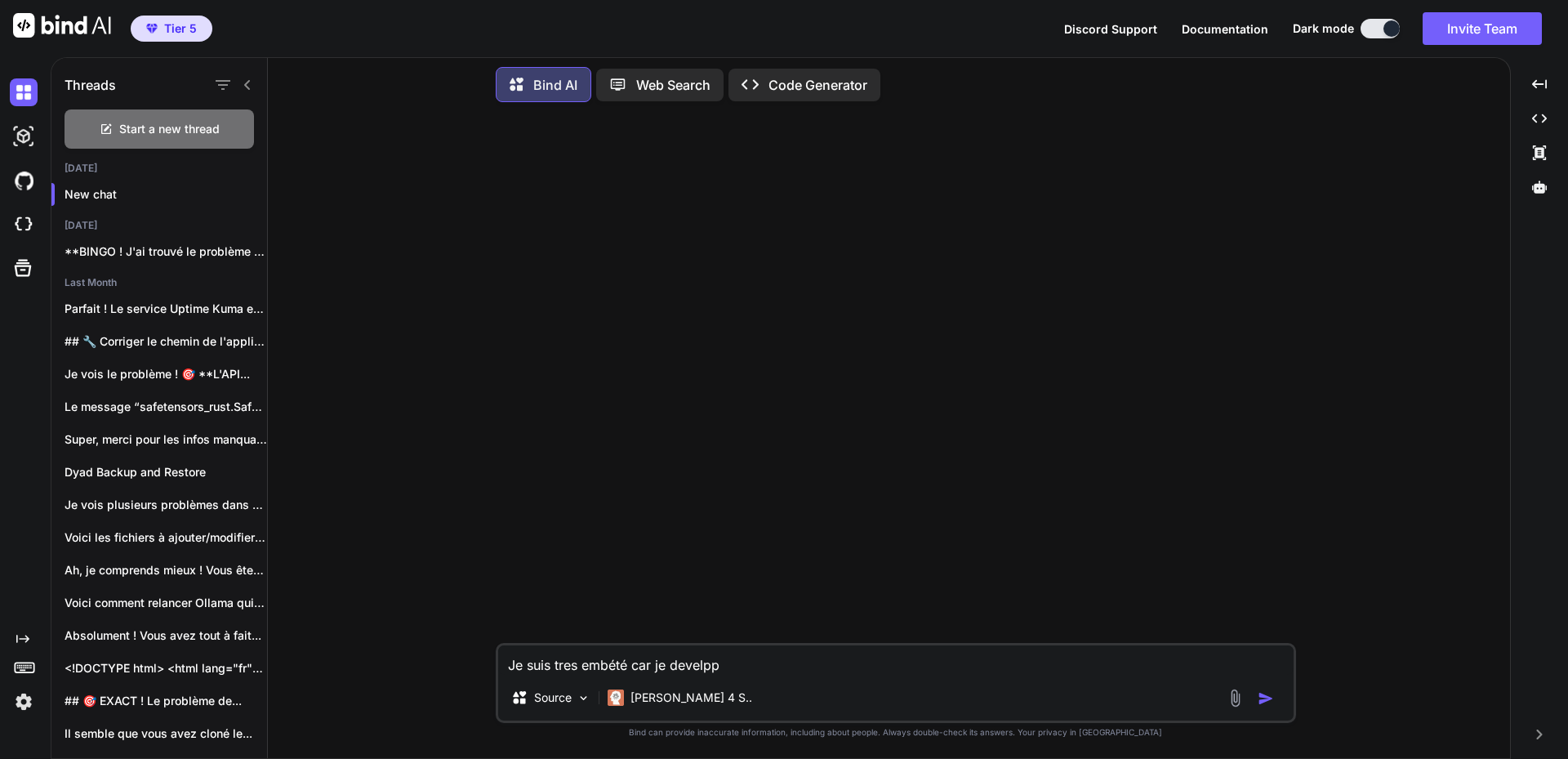
type textarea "Je suis tres embété car je develppp"
type textarea "x"
type textarea "Je suis tres embété car je develpppe"
type textarea "x"
type textarea "Je suis tres embété car je develppp"
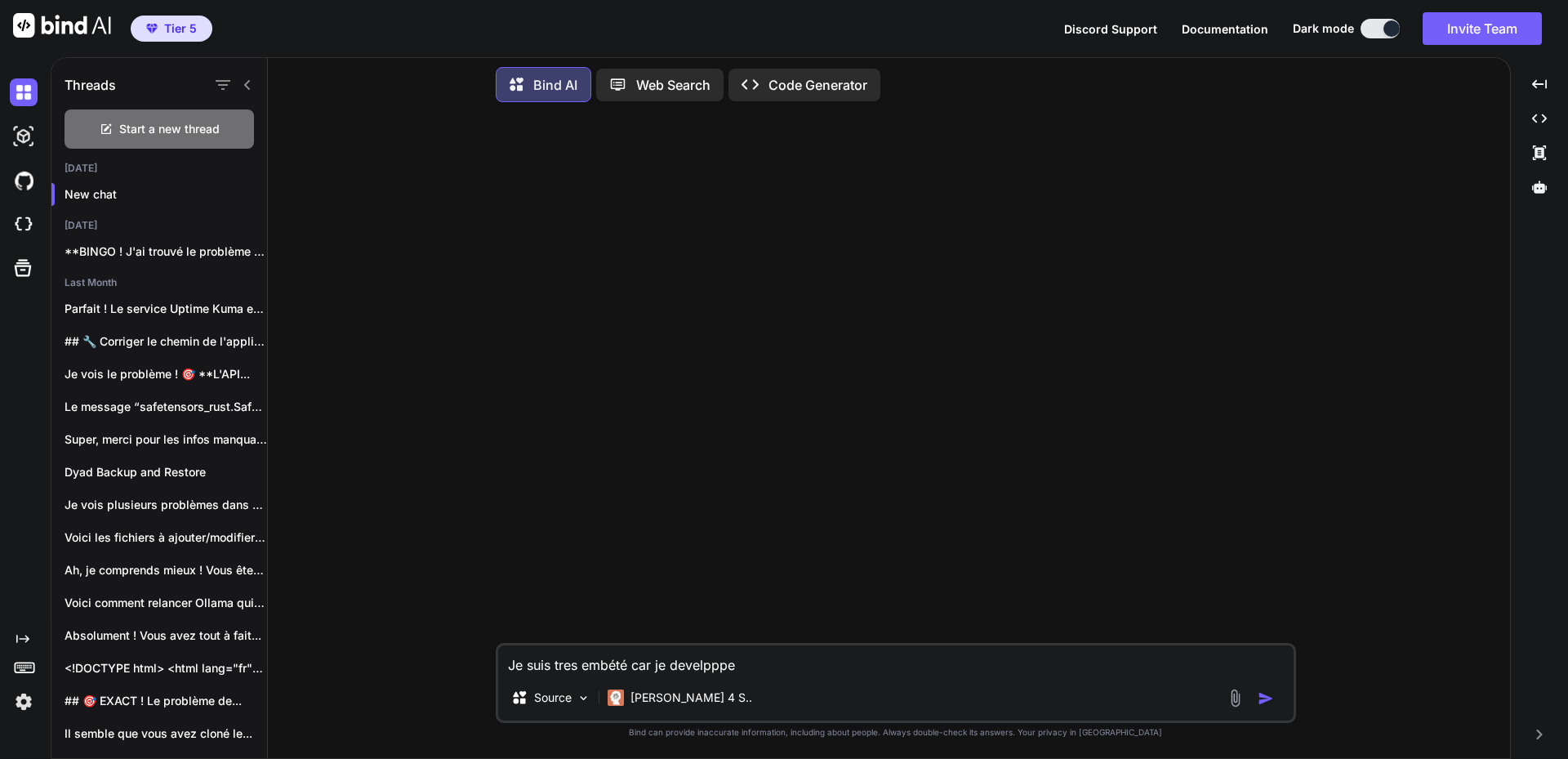
type textarea "x"
type textarea "Je suis tres embété car je develpp"
type textarea "x"
type textarea "Je suis tres embété car je develp"
type textarea "x"
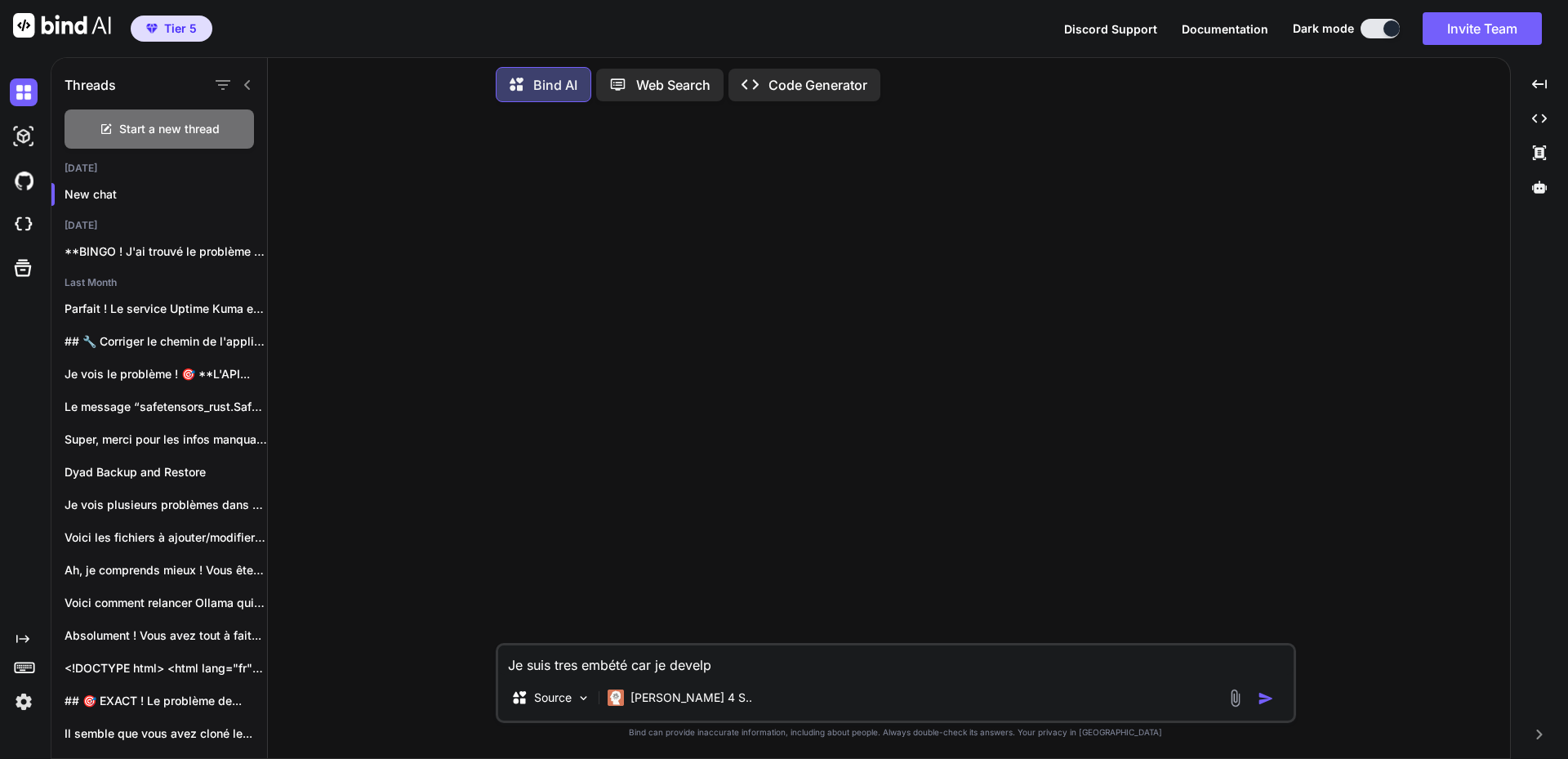
type textarea "Je suis tres embété car je devel"
type textarea "x"
type textarea "Je suis tres embété car je develo"
type textarea "x"
type textarea "Je suis tres embété car je develop"
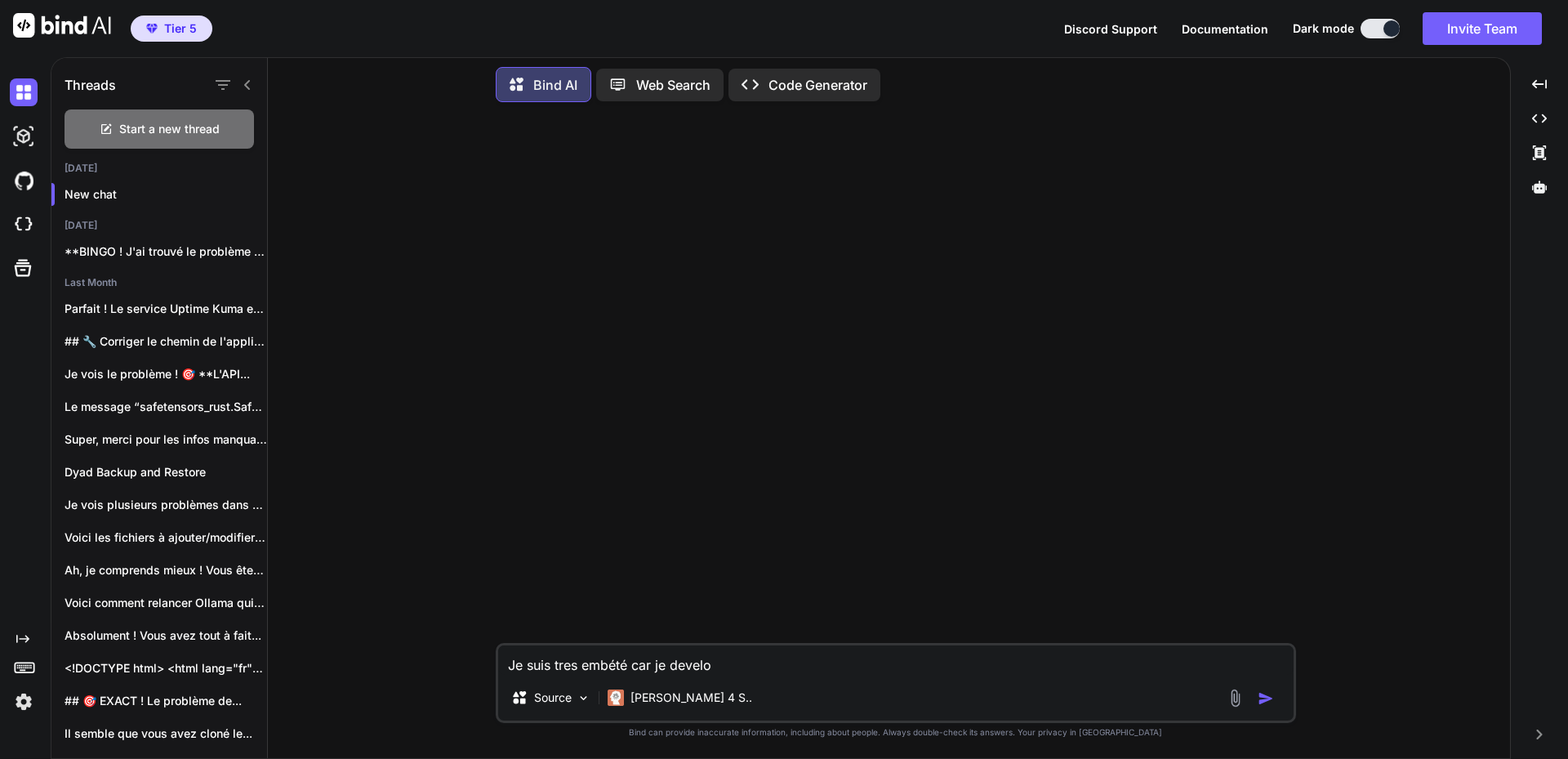
type textarea "x"
type textarea "Je suis tres embété car je developp"
type textarea "x"
type textarea "Je suis tres embété car je developpe"
type textarea "x"
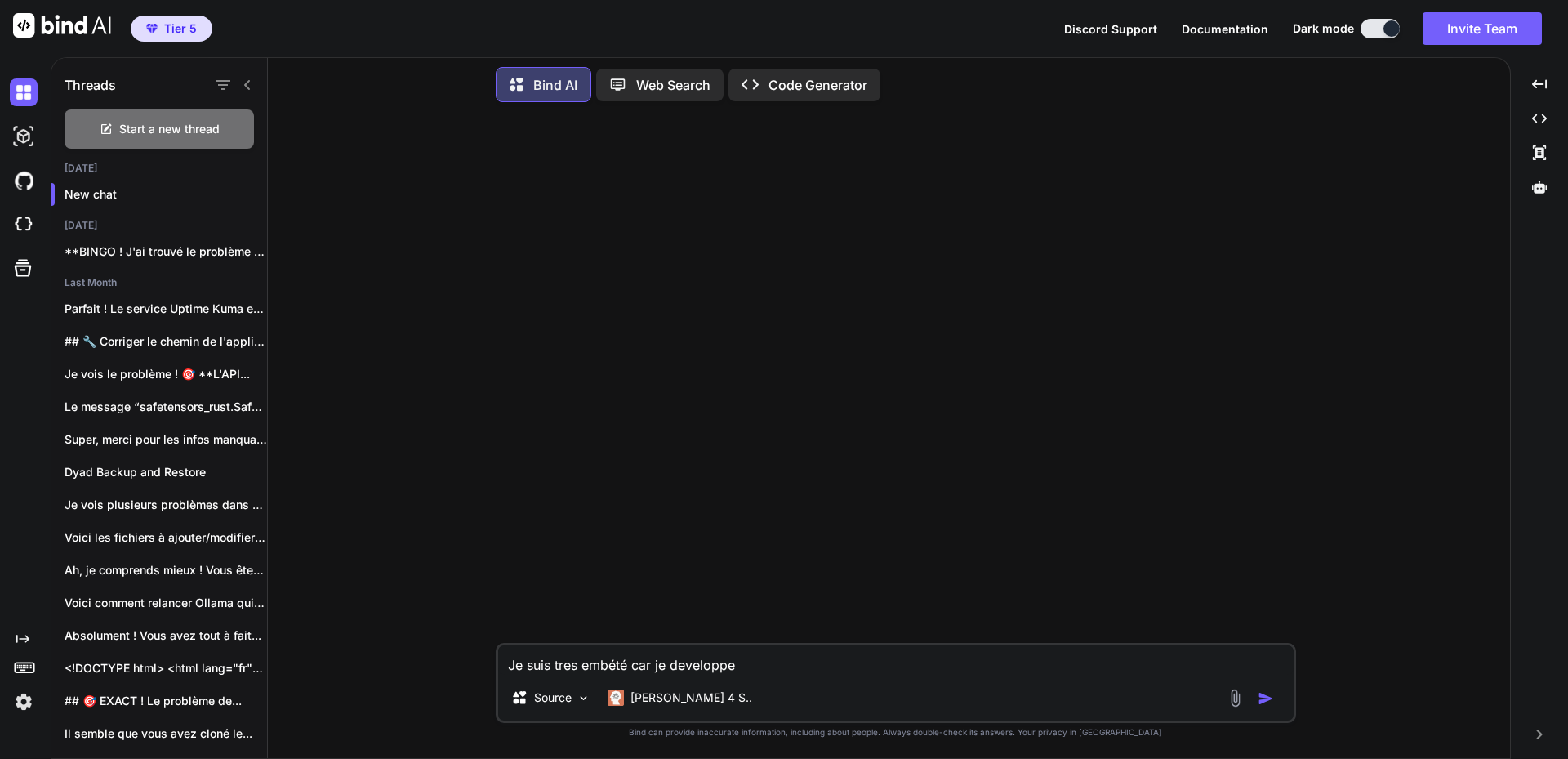
type textarea "Je suis tres embété car je developper"
type textarea "x"
type textarea "Je suis tres embété car je developpe"
type textarea "x"
type textarea "Je suis tres embété car je developpe"
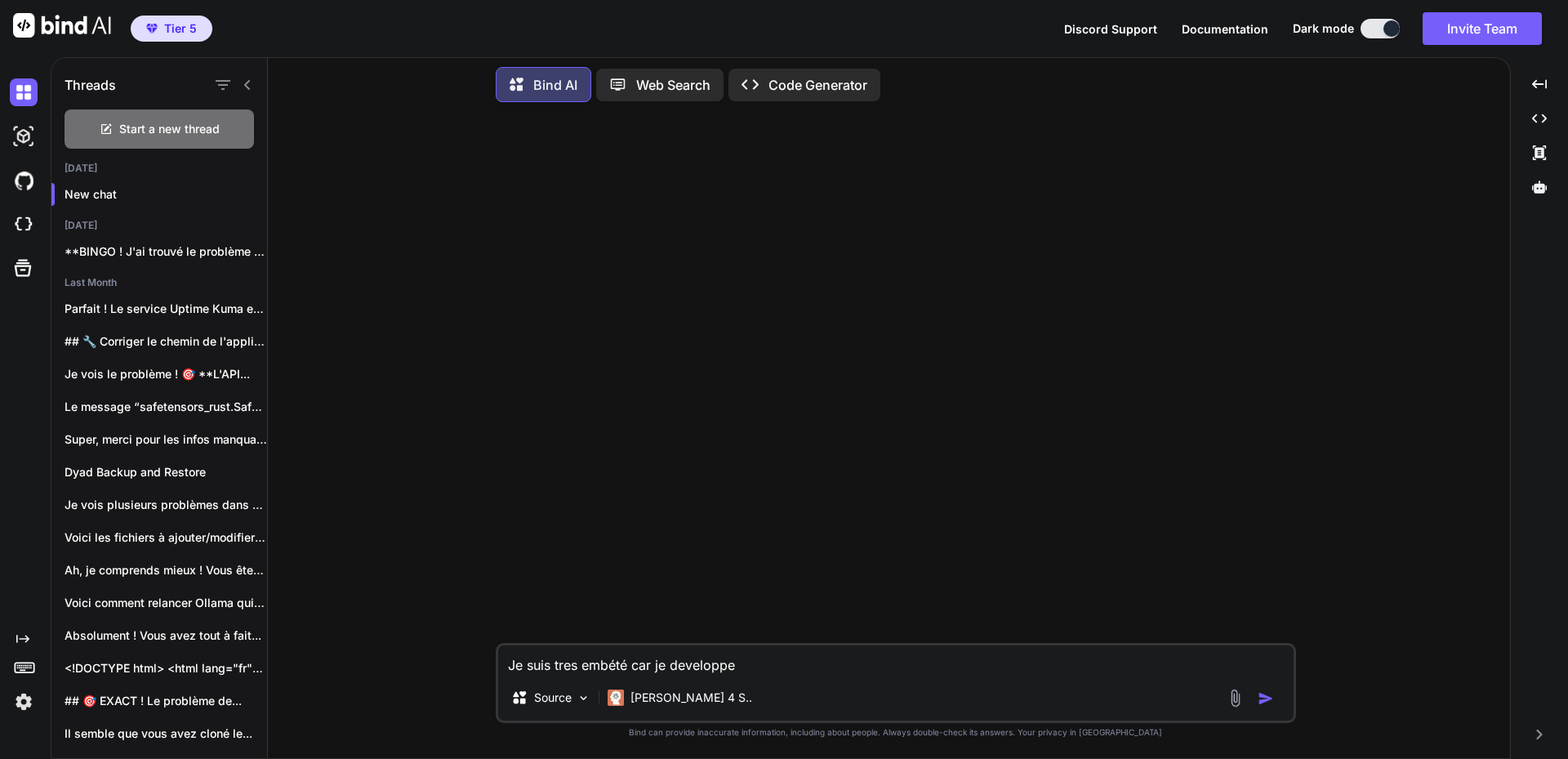
type textarea "x"
type textarea "Je suis tres embété car je developpe s"
type textarea "x"
type textarea "Je suis tres embété car je developpe so"
type textarea "x"
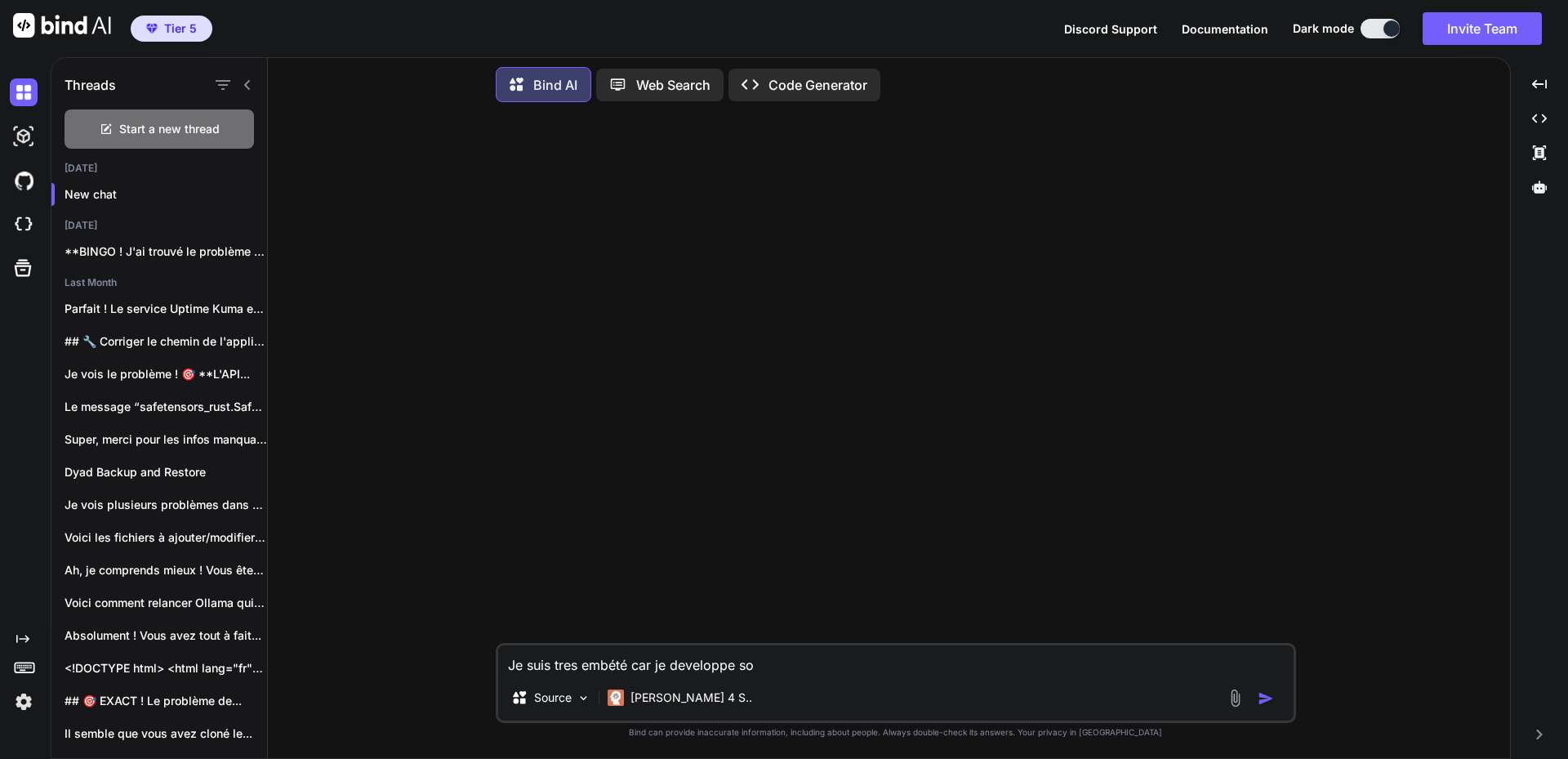
type textarea "Je suis tres embété car je developpe sou"
type textarea "x"
type textarea "Je suis tres embété car je developpe sous"
type textarea "x"
type textarea "Je suis tres embété car je developpe sous"
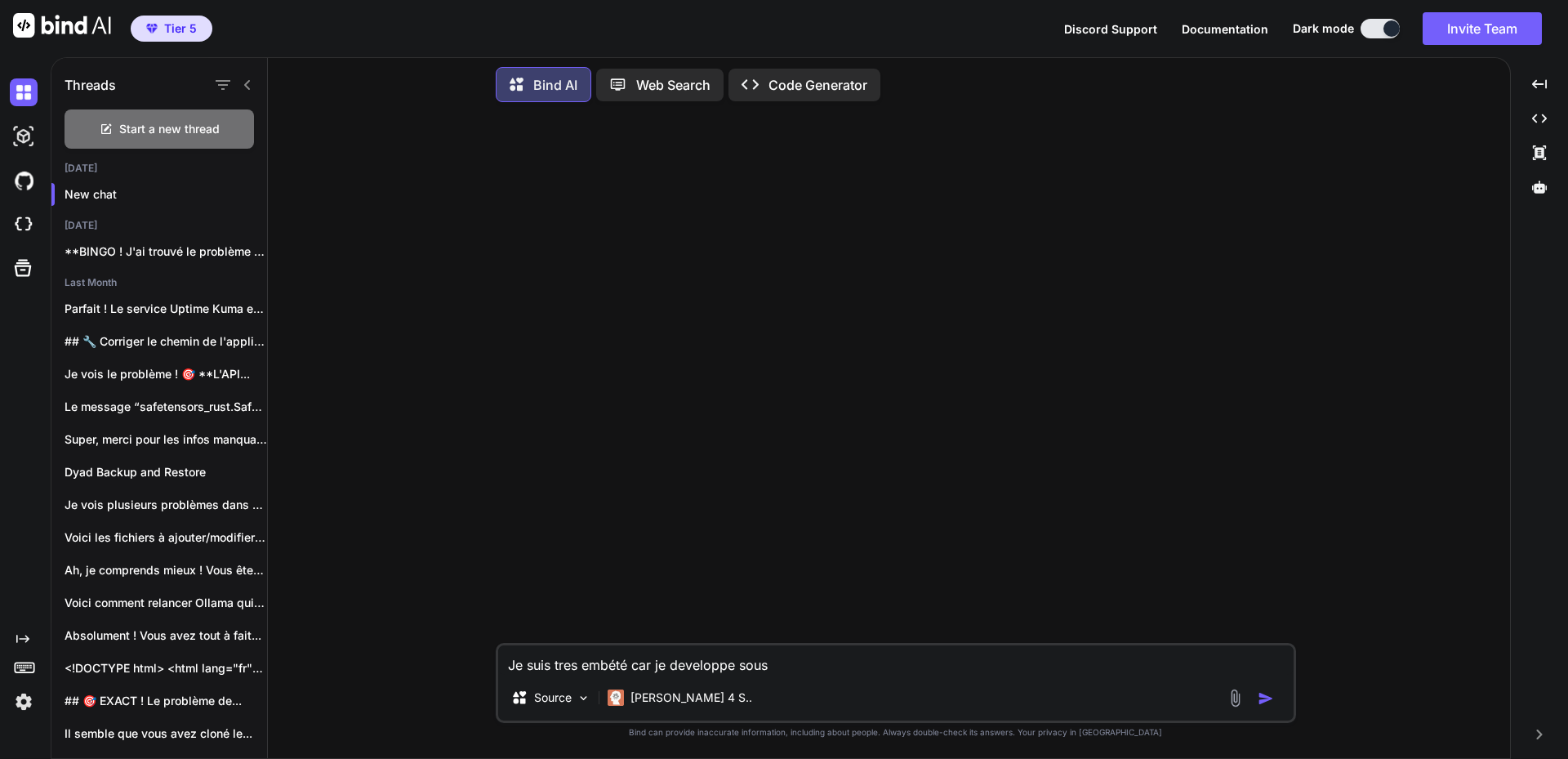
type textarea "x"
type textarea "Je suis tres embété car je developpe sous w"
type textarea "x"
type textarea "Je suis tres embété car je developpe sous wi"
type textarea "x"
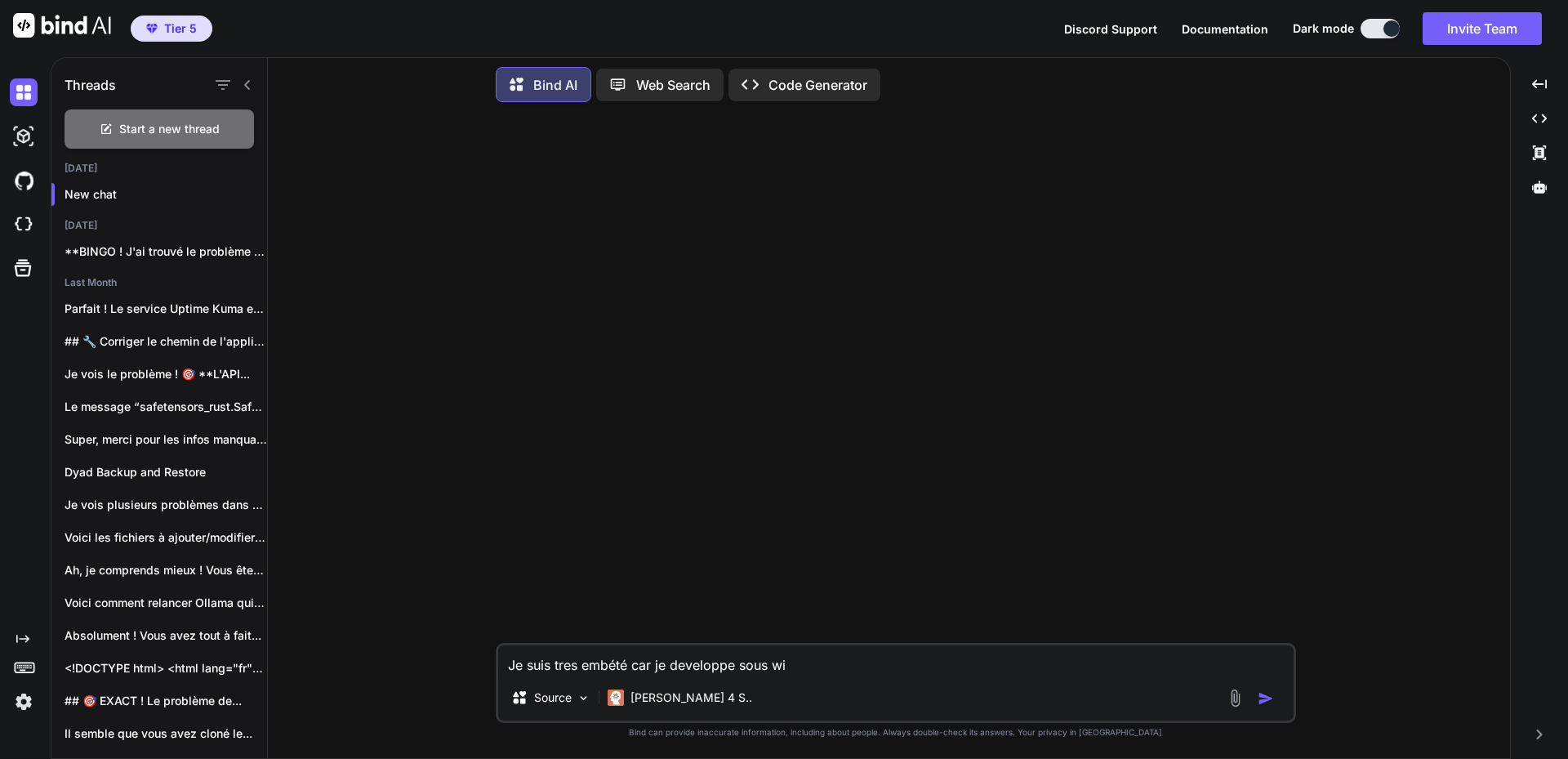
type textarea "Je suis tres embété car je developpe sous win"
type textarea "x"
type textarea "Je suis tres embété car je developpe sous wind"
type textarea "x"
type textarea "Je suis tres embété car je developpe sous windo"
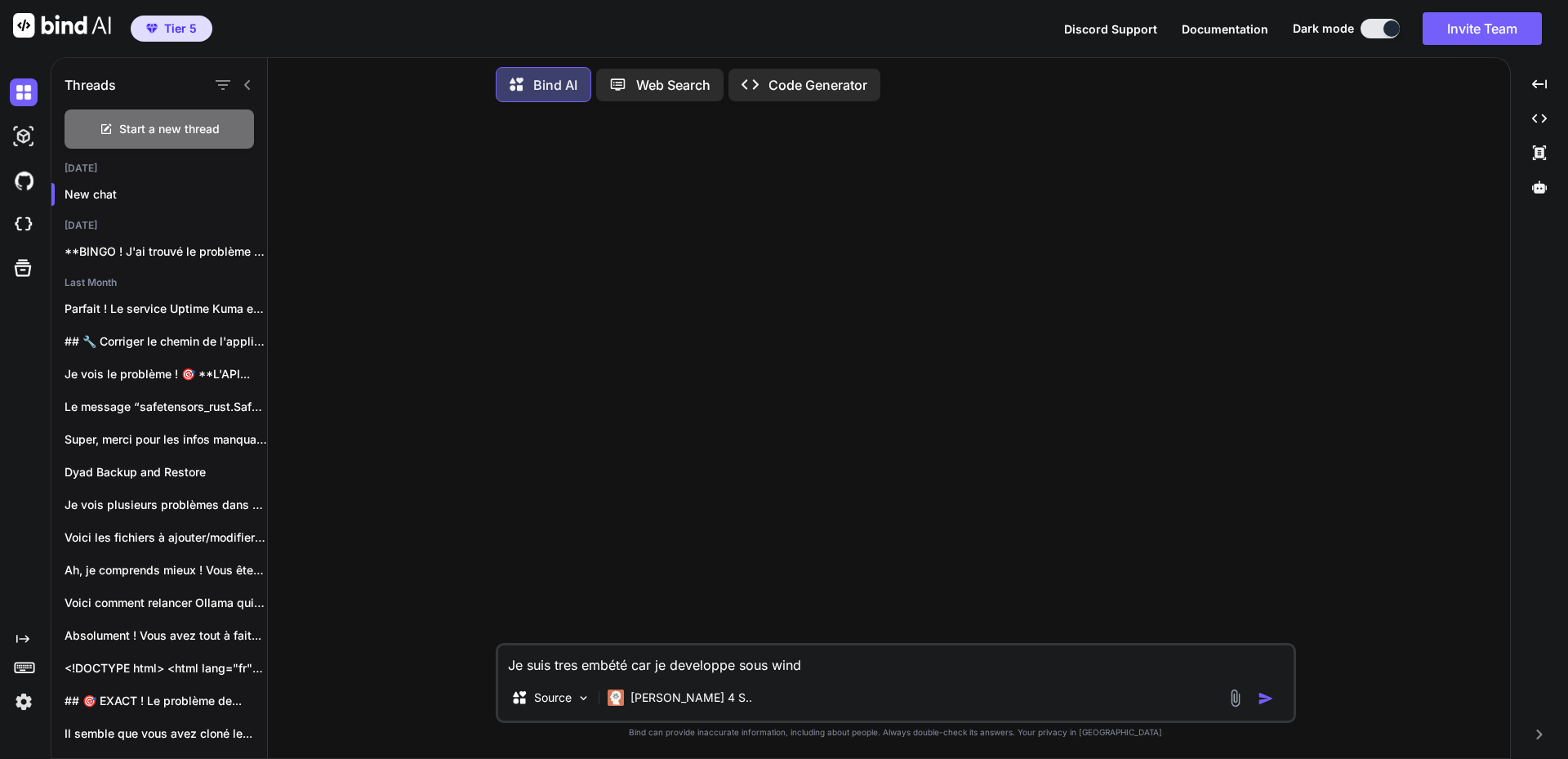
type textarea "x"
type textarea "Je suis tres embété car je developpe sous window"
type textarea "x"
type textarea "Je suis tres embété car je developpe sous windows"
type textarea "x"
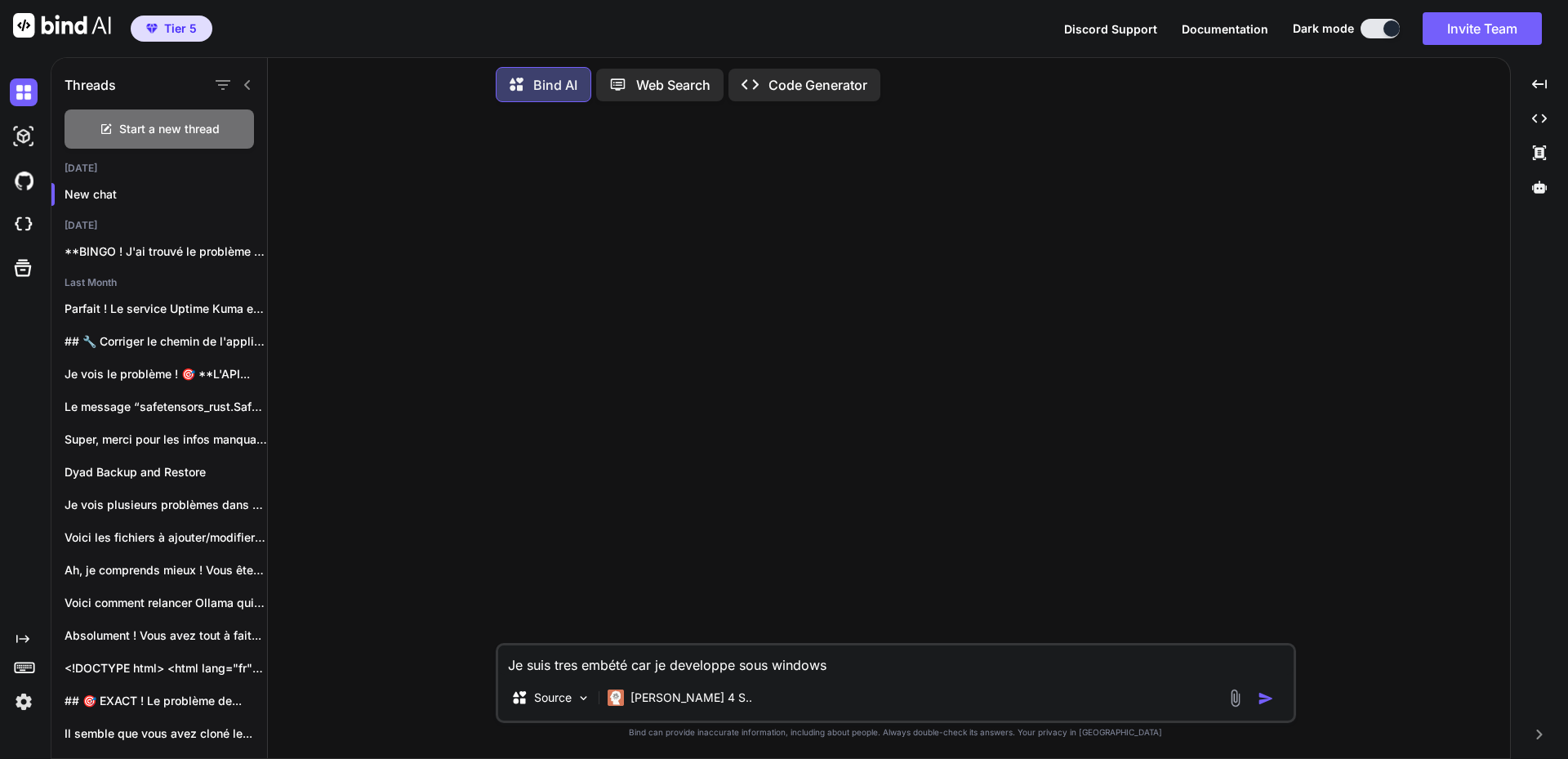
type textarea "Je suis tres embété car je developpe sous windows"
type textarea "x"
type textarea "Je suis tres embété car je developpe sous windows 1"
type textarea "x"
type textarea "Je suis tres embété car je developpe sous windows 10"
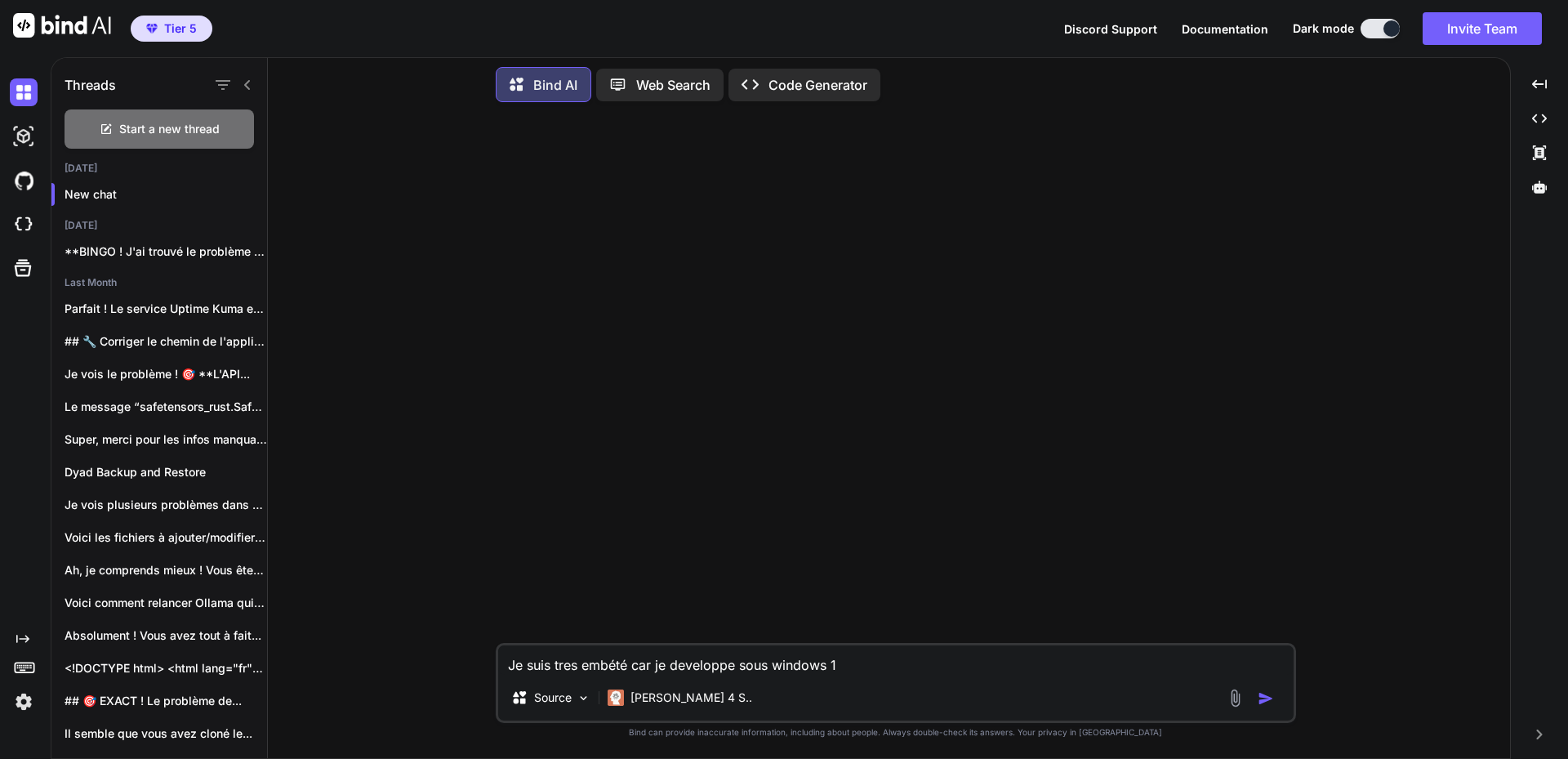
type textarea "x"
type textarea "Je suis tres embété car je developpe sous windows 10."
type textarea "x"
type textarea "Je suis tres embété car je developpe sous windows 10."
type textarea "x"
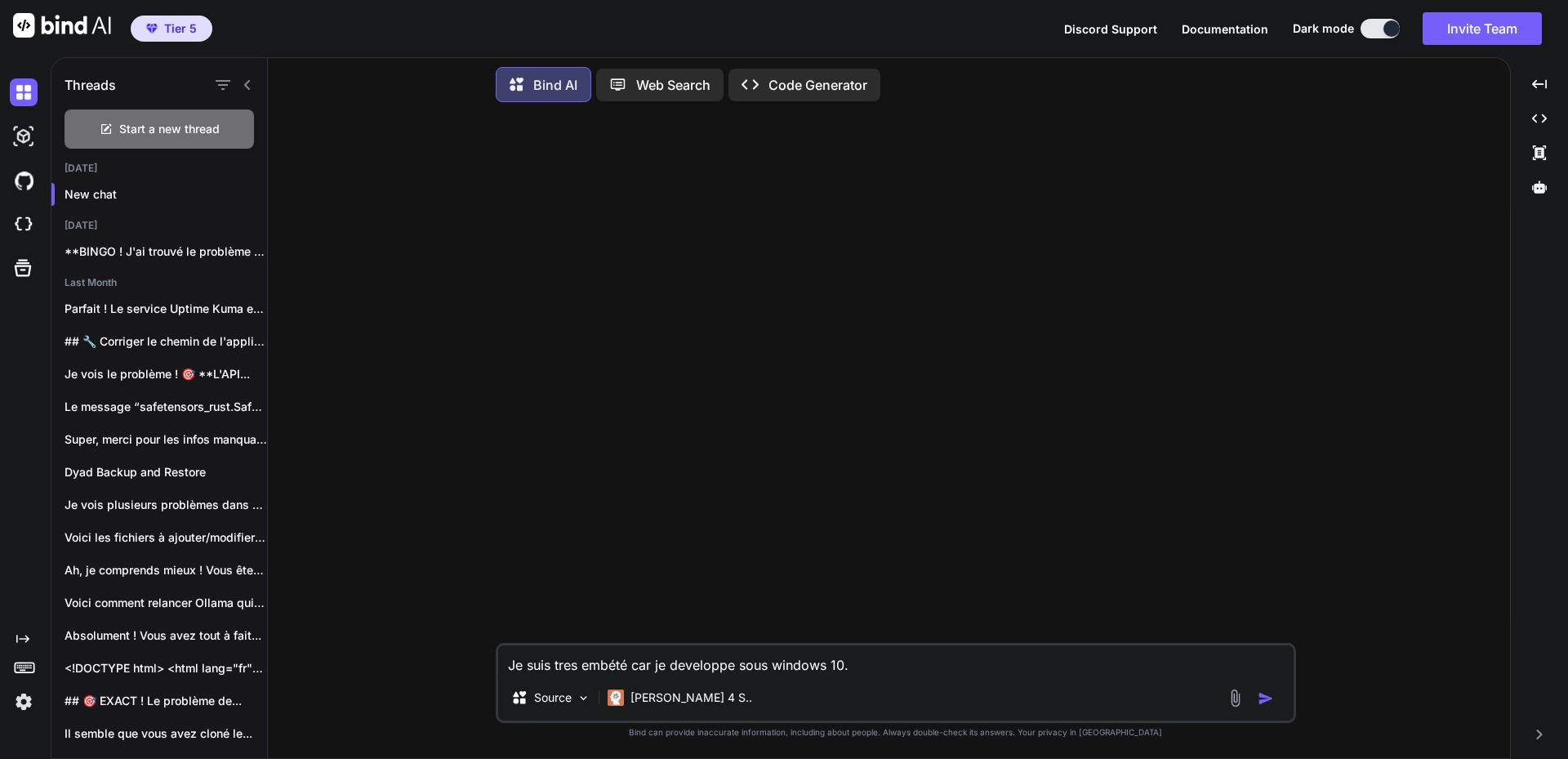
type textarea "Je suis tres embété car je developpe sous windows 10. j"
type textarea "x"
type textarea "Je suis tres embété car je developpe sous windows 10. j'"
type textarea "x"
type textarea "Je suis tres embété car je developpe sous windows 10. j'a"
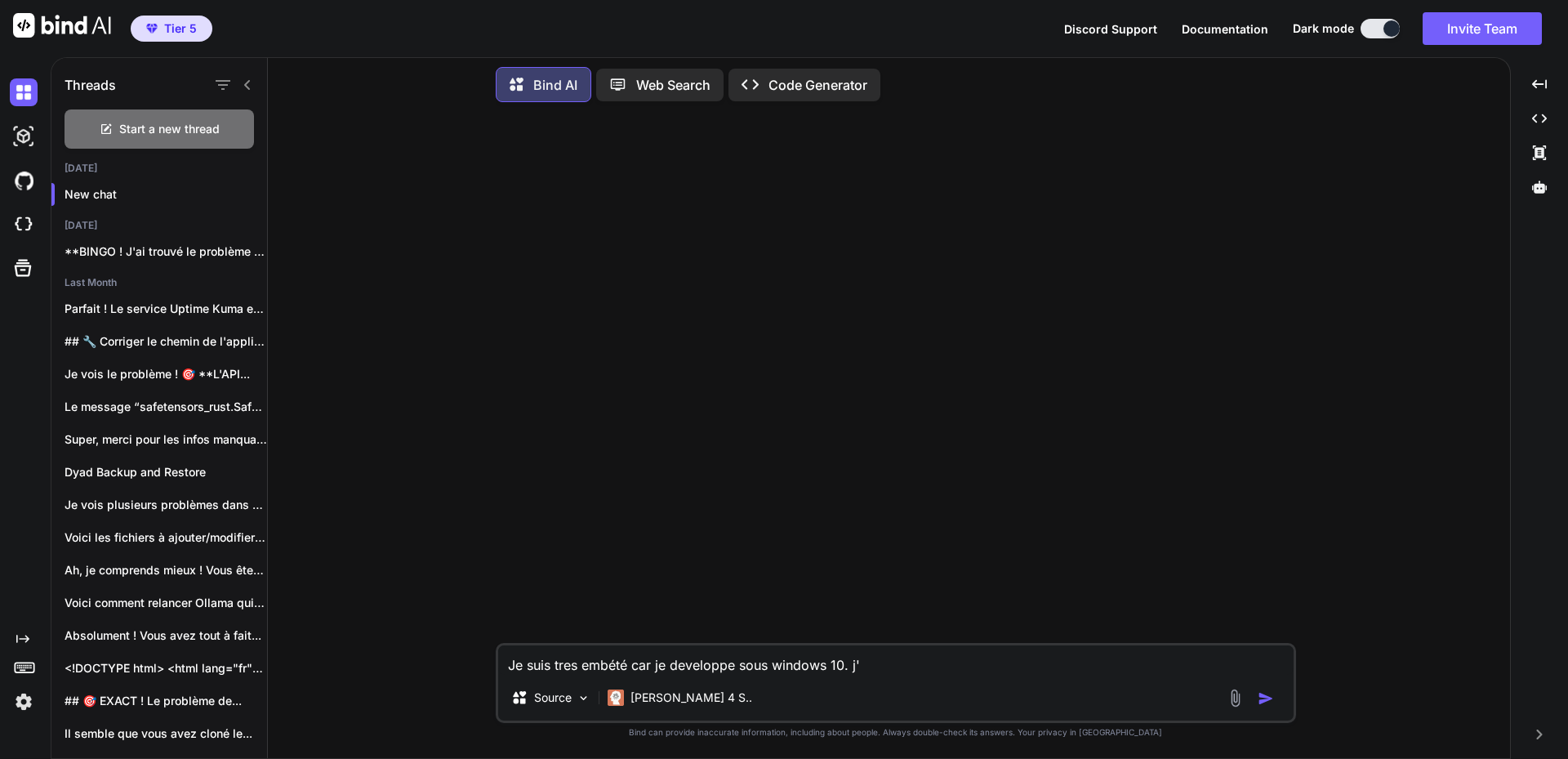
type textarea "x"
type textarea "Je suis tres embété car je developpe sous windows 10. j'ai"
type textarea "x"
type textarea "Je suis tres embété car je developpe sous windows 10. j'ai"
type textarea "x"
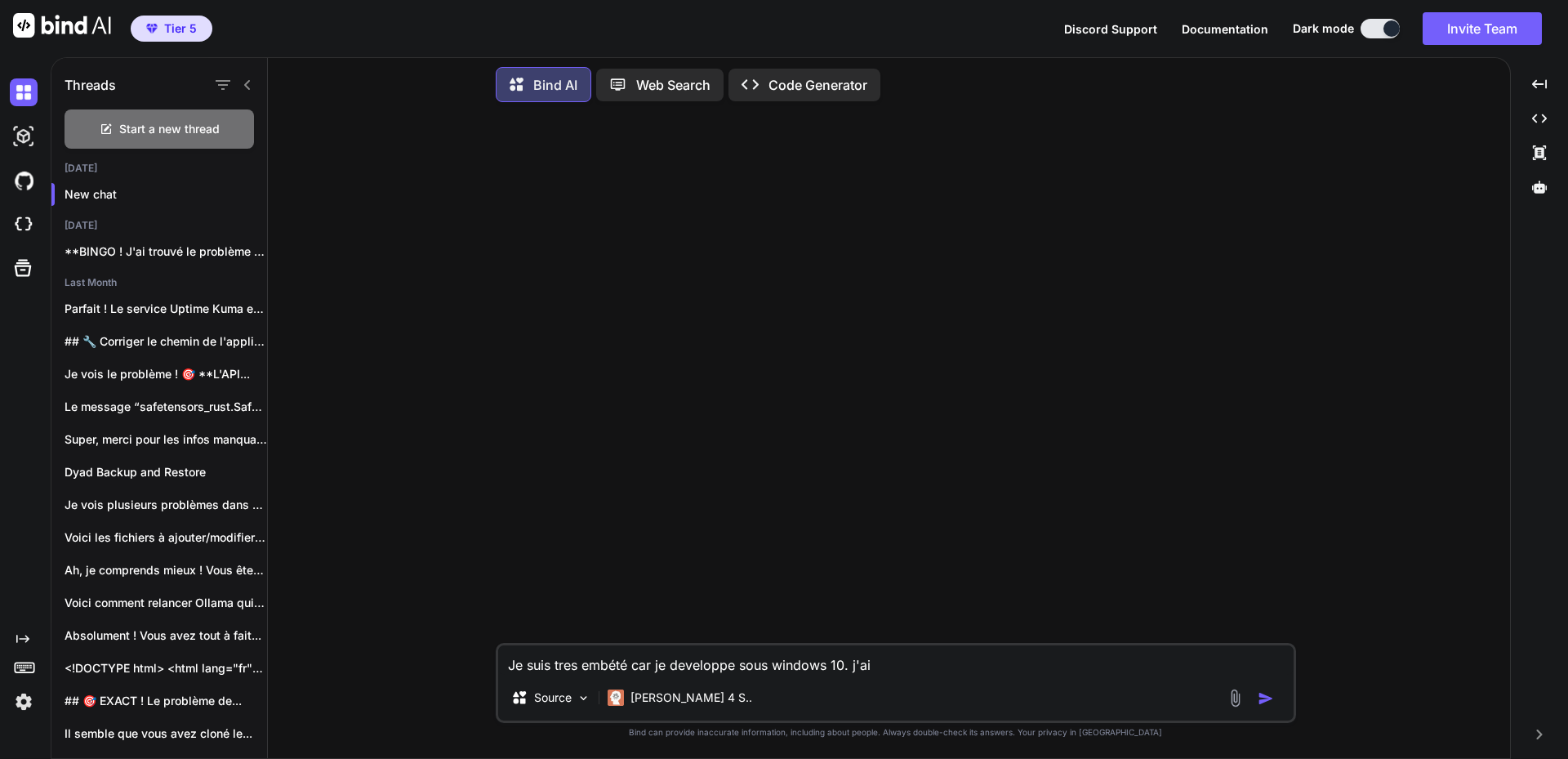
type textarea "Je suis tres embété car je developpe sous windows 10. j'ai i"
type textarea "x"
type textarea "Je suis tres embété car je developpe sous windows 10. j'ai ii"
type textarea "x"
type textarea "Je suis tres embété car je developpe sous windows 10. j'ai iis"
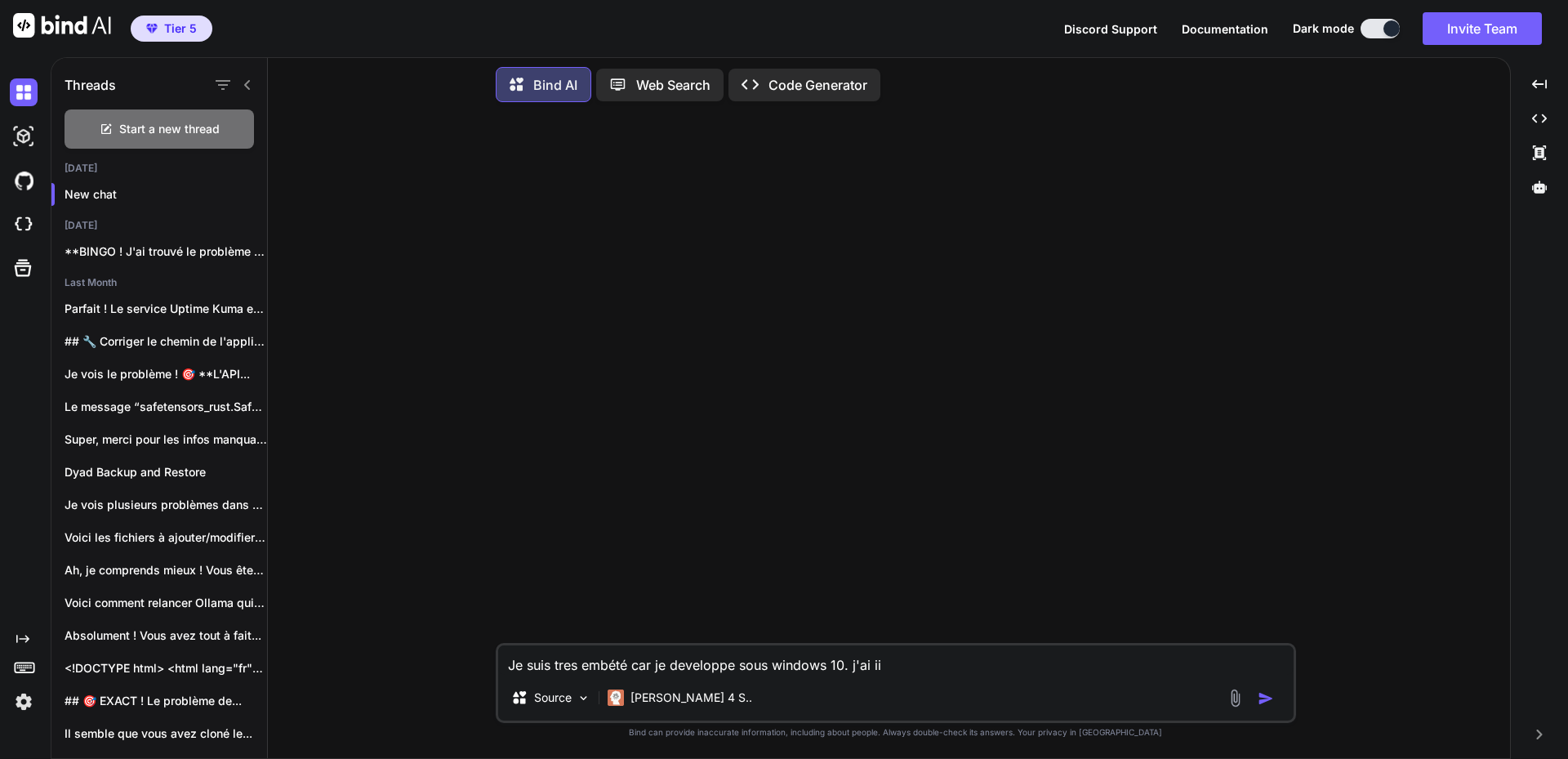
type textarea "x"
type textarea "Je suis tres embété car je developpe sous windows 10. j'ai iis"
type textarea "x"
type textarea "Je suis tres embété car je developpe sous windows 10. j'ai iis s"
type textarea "x"
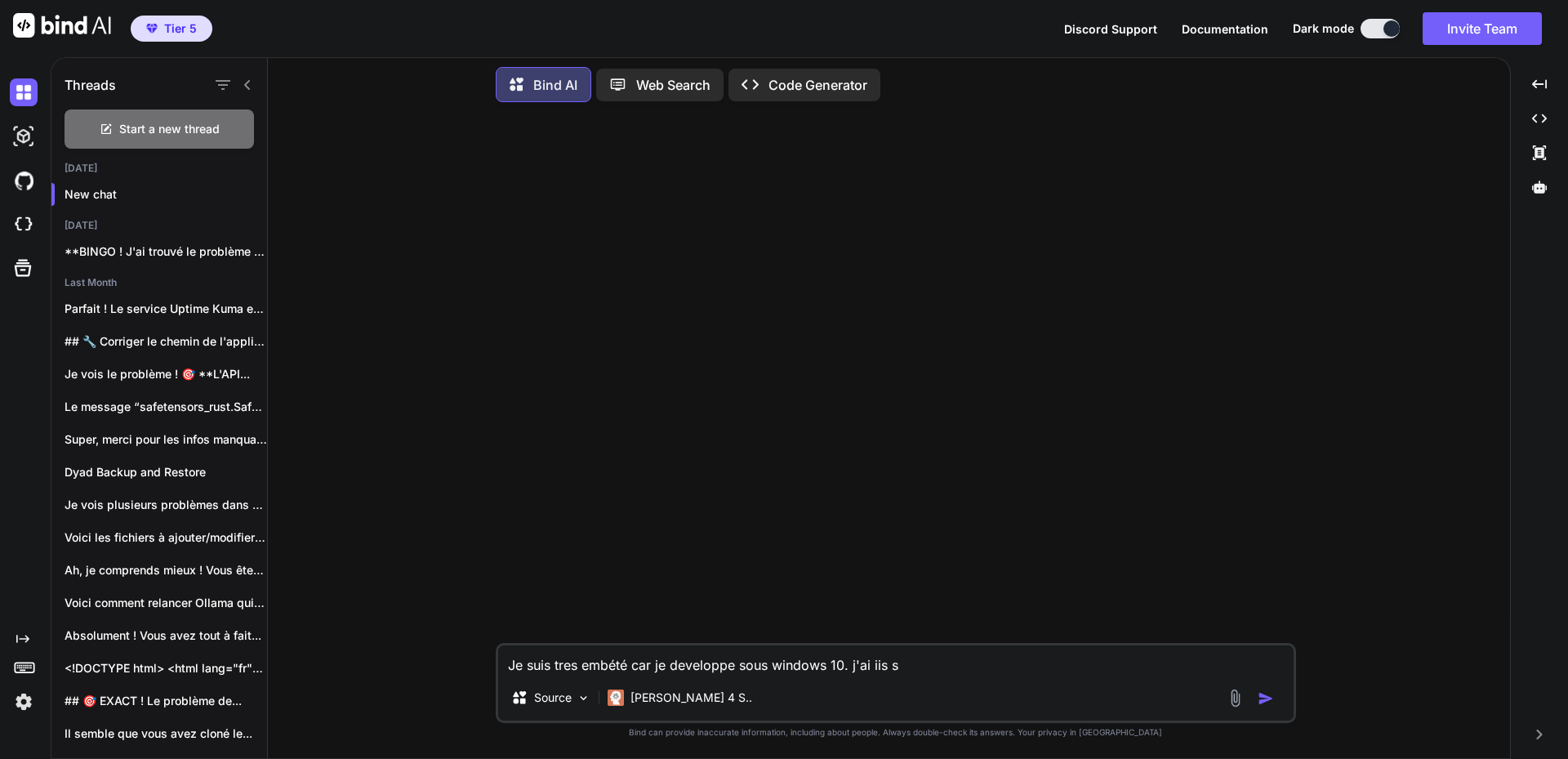
type textarea "Je suis tres embété car je developpe sous windows 10. j'ai iis su"
type textarea "x"
type textarea "Je suis tres embété car je developpe sous windows 10. j'ai iis sur"
type textarea "x"
type textarea "Je suis tres embété car je developpe sous windows 10. j'ai iis sur"
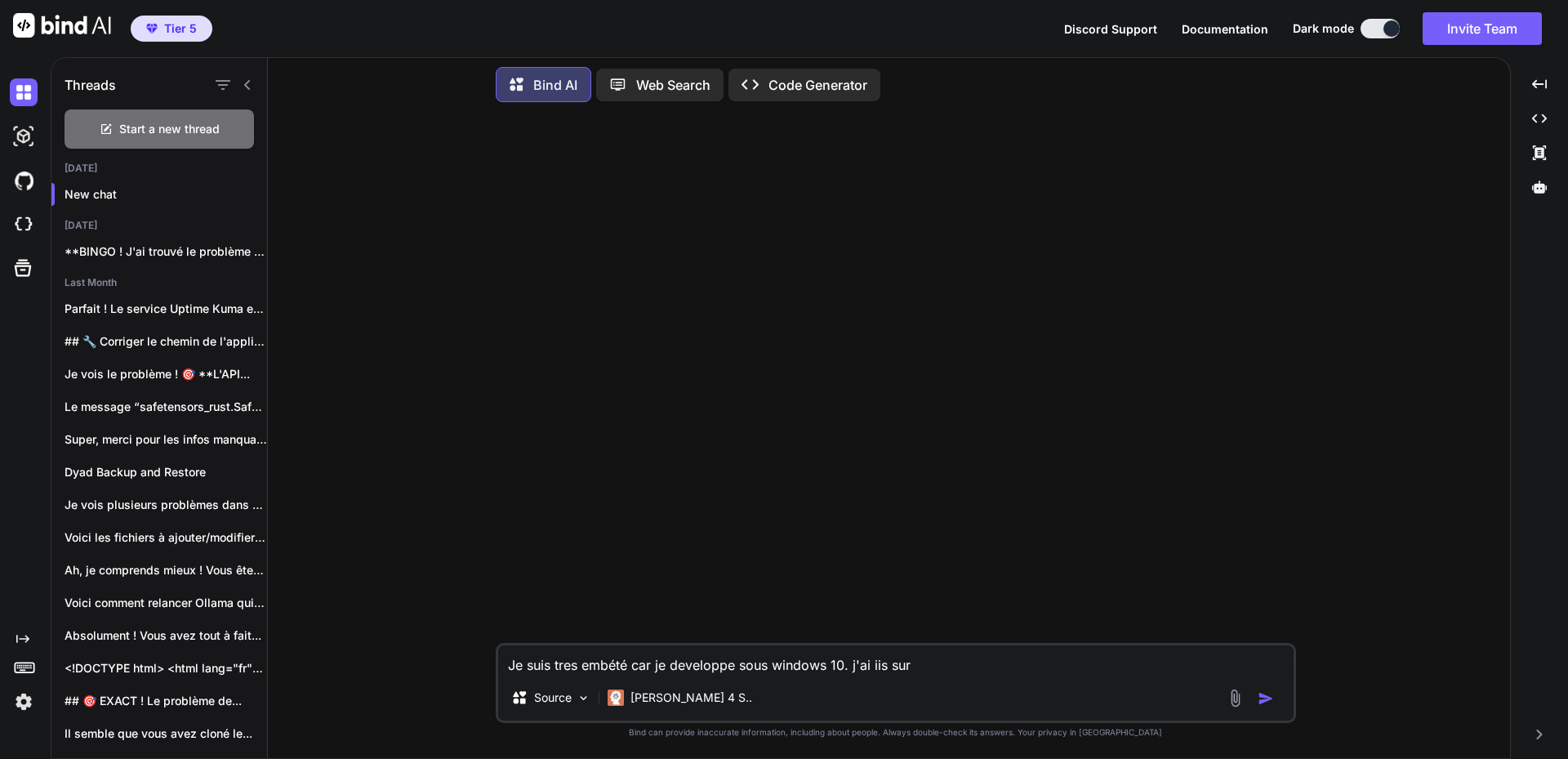
type textarea "x"
type textarea "Je suis tres embété car je developpe sous windows 10. j'ai iis sur u"
type textarea "x"
type textarea "Je suis tres embété car je developpe sous windows 10. j'ai iis sur un"
type textarea "x"
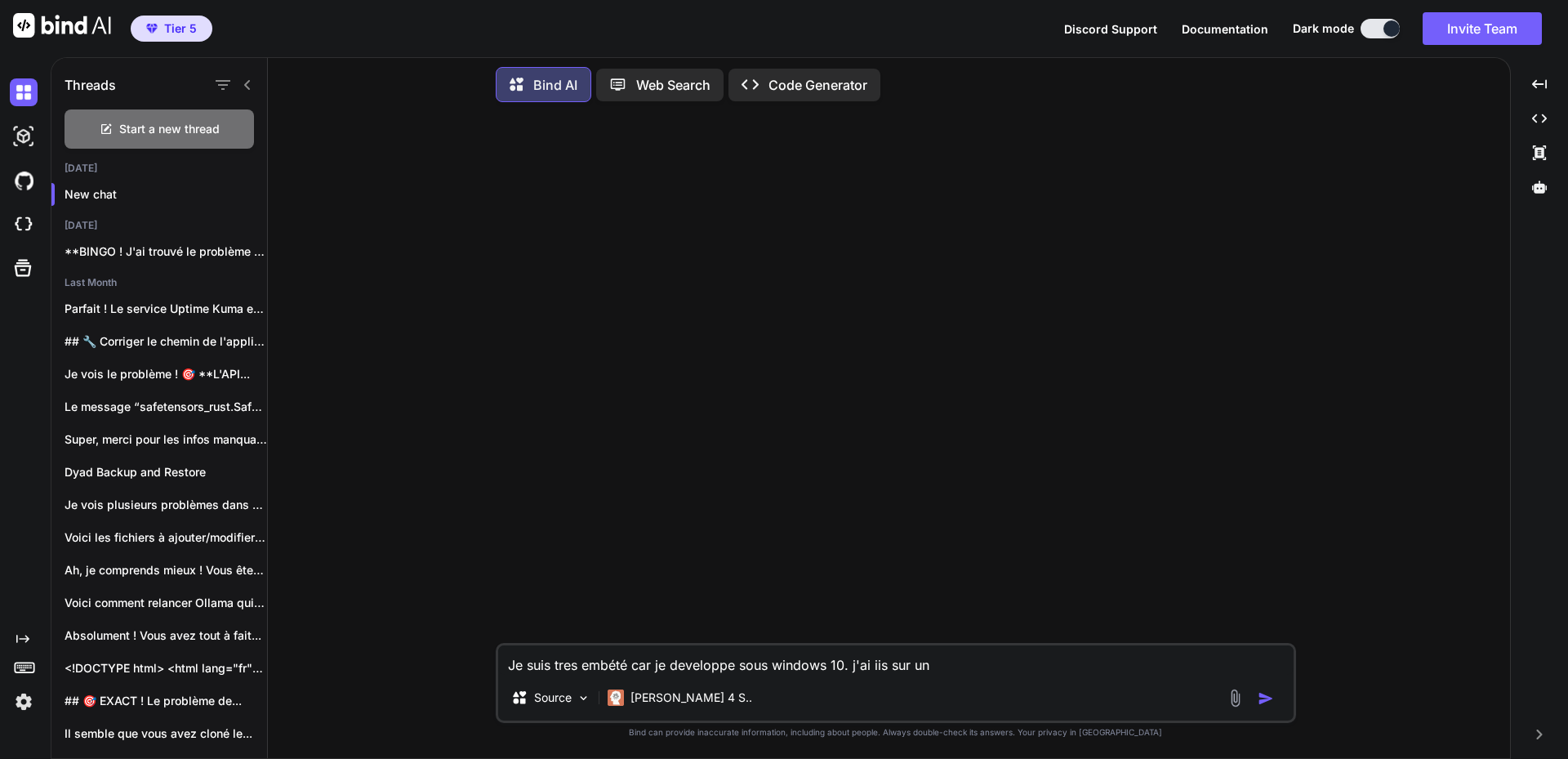
type textarea "Je suis tres embété car je developpe sous windows 10. j'ai iis sur un"
type textarea "x"
type textarea "Je suis tres embété car je developpe sous windows 10. j'ai iis sur un w"
type textarea "x"
type textarea "Je suis tres embété car je developpe sous windows 10. j'ai iis sur un wi"
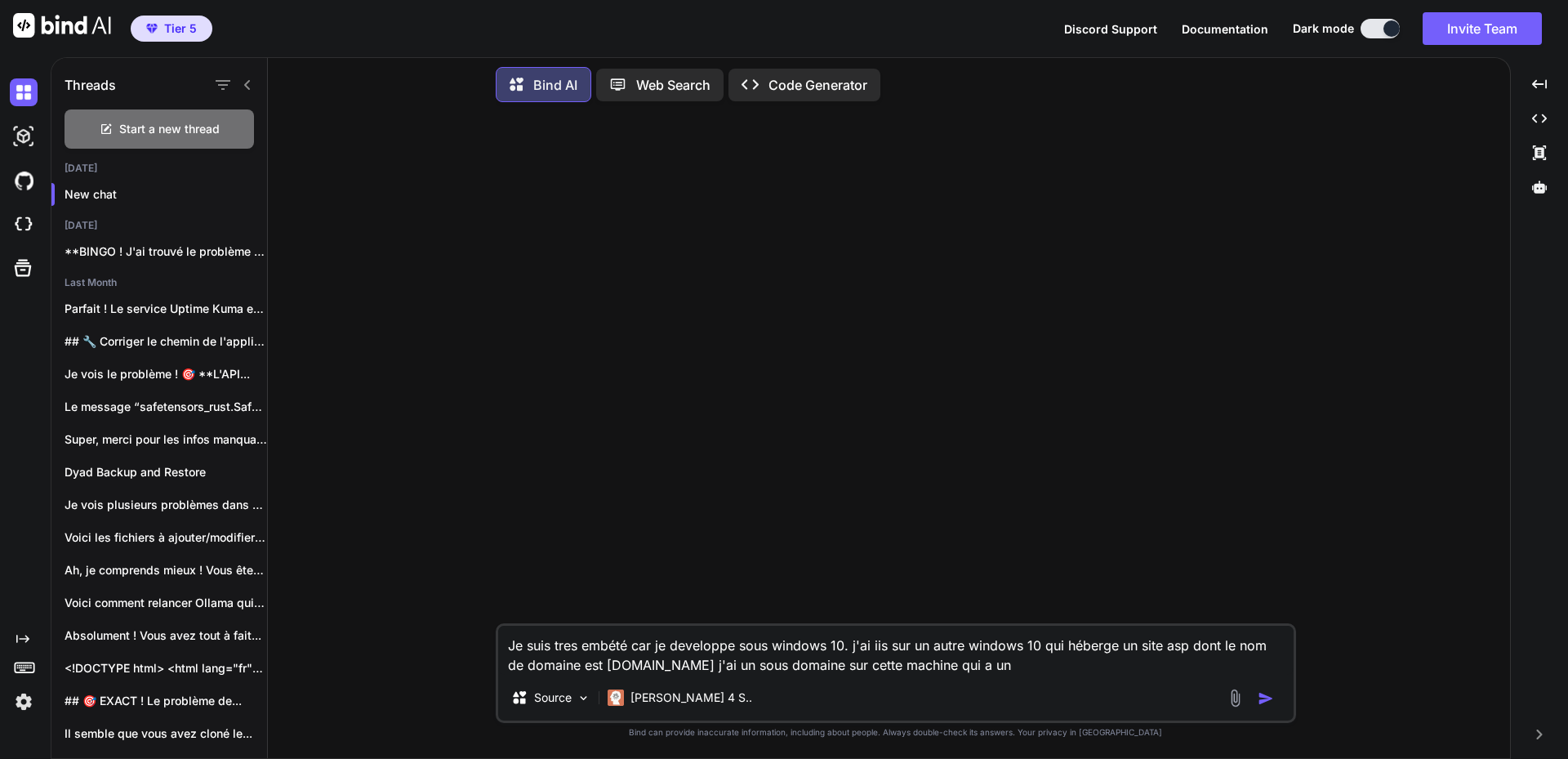
paste textarea "[URL][DOMAIN_NAME]"
click at [990, 665] on textarea "Je suis tres embété car je developpe sous windows 10. j'ai iis sur un autre win…" at bounding box center [896, 649] width 796 height 49
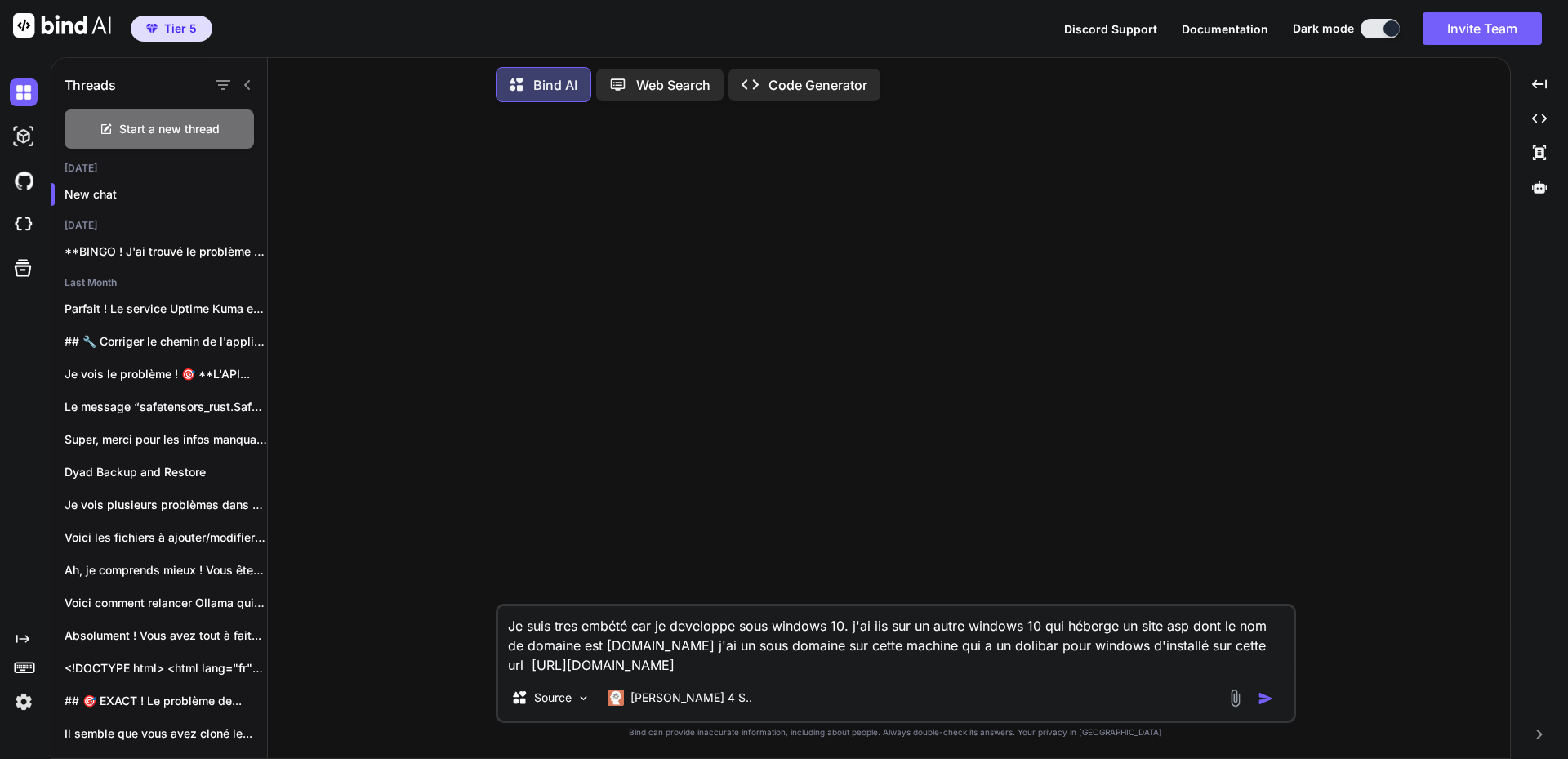
click at [749, 664] on textarea "Je suis tres embété car je developpe sous windows 10. j'ai iis sur un autre win…" at bounding box center [896, 641] width 796 height 69
paste textarea "Uptime Kuma"
paste textarea "[URL][TECHNICAL_ID]"
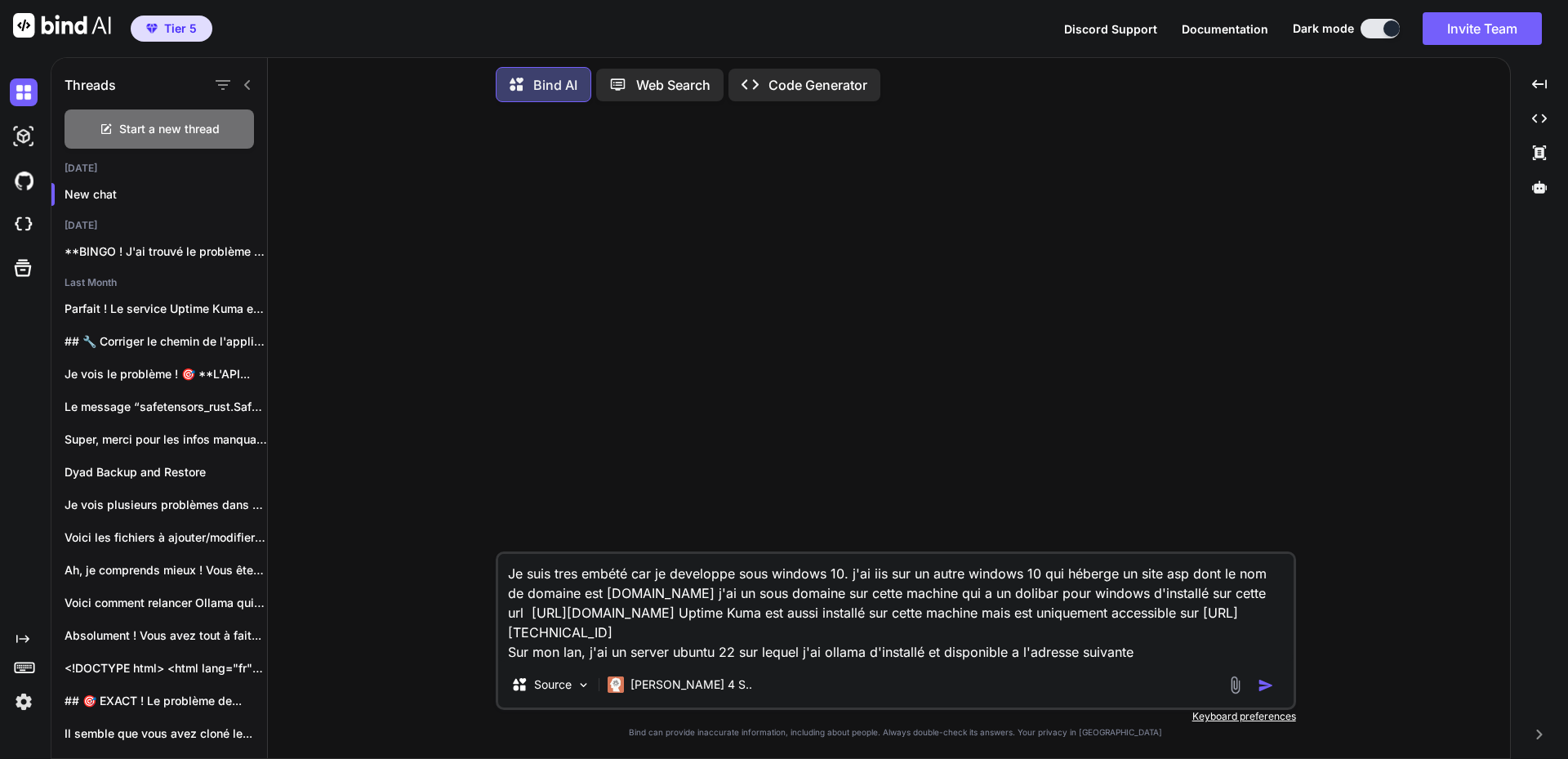
paste textarea "[URL][TECHNICAL_ID]"
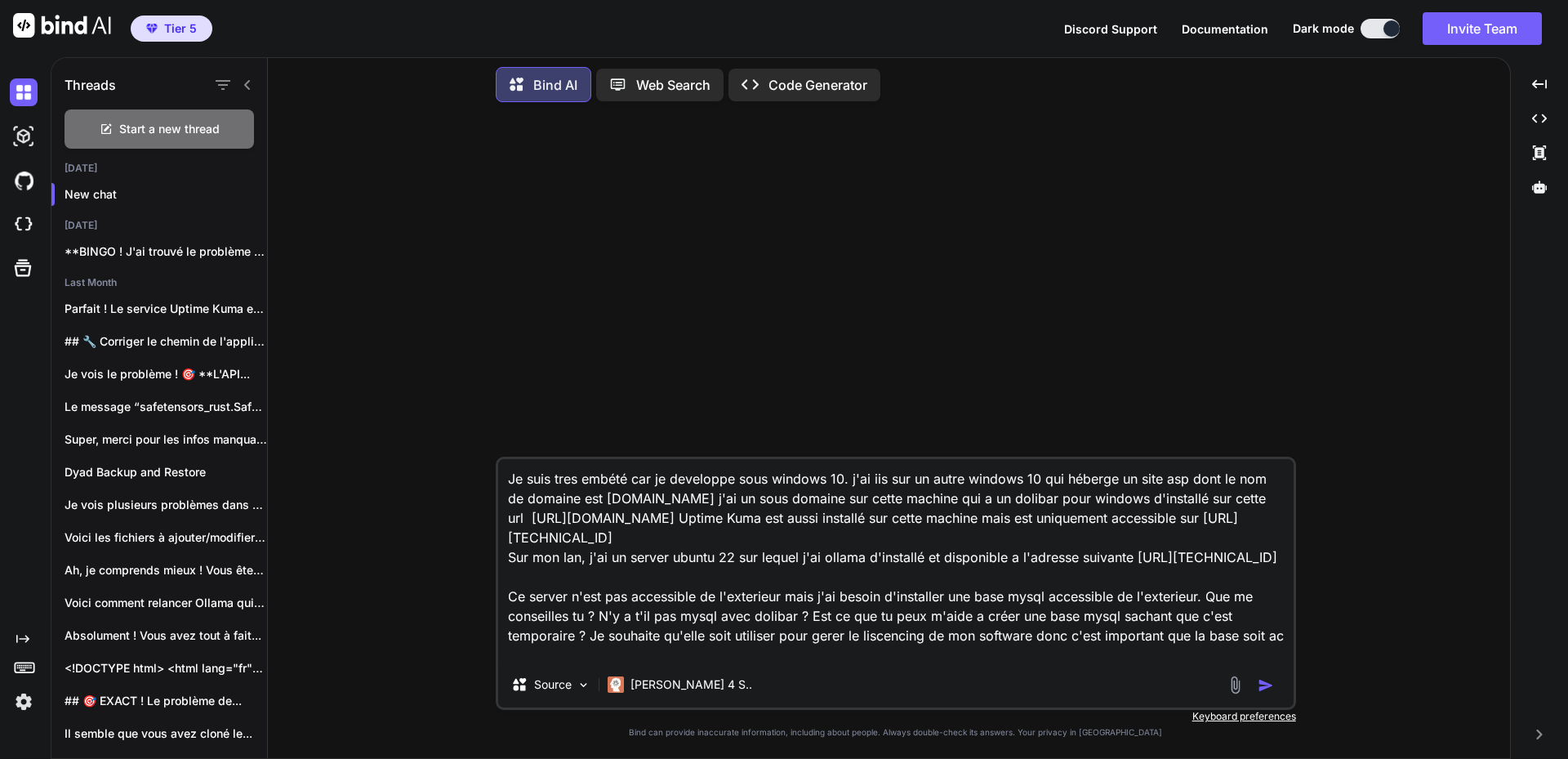
scroll to position [21, 0]
click at [952, 648] on textarea "Je suis tres embété car je developpe sous windows 10. j'ai iis sur un autre win…" at bounding box center [896, 561] width 796 height 203
click at [1215, 647] on textarea "Je suis tres embété car je developpe sous windows 10. j'ai iis sur un autre win…" at bounding box center [896, 561] width 796 height 203
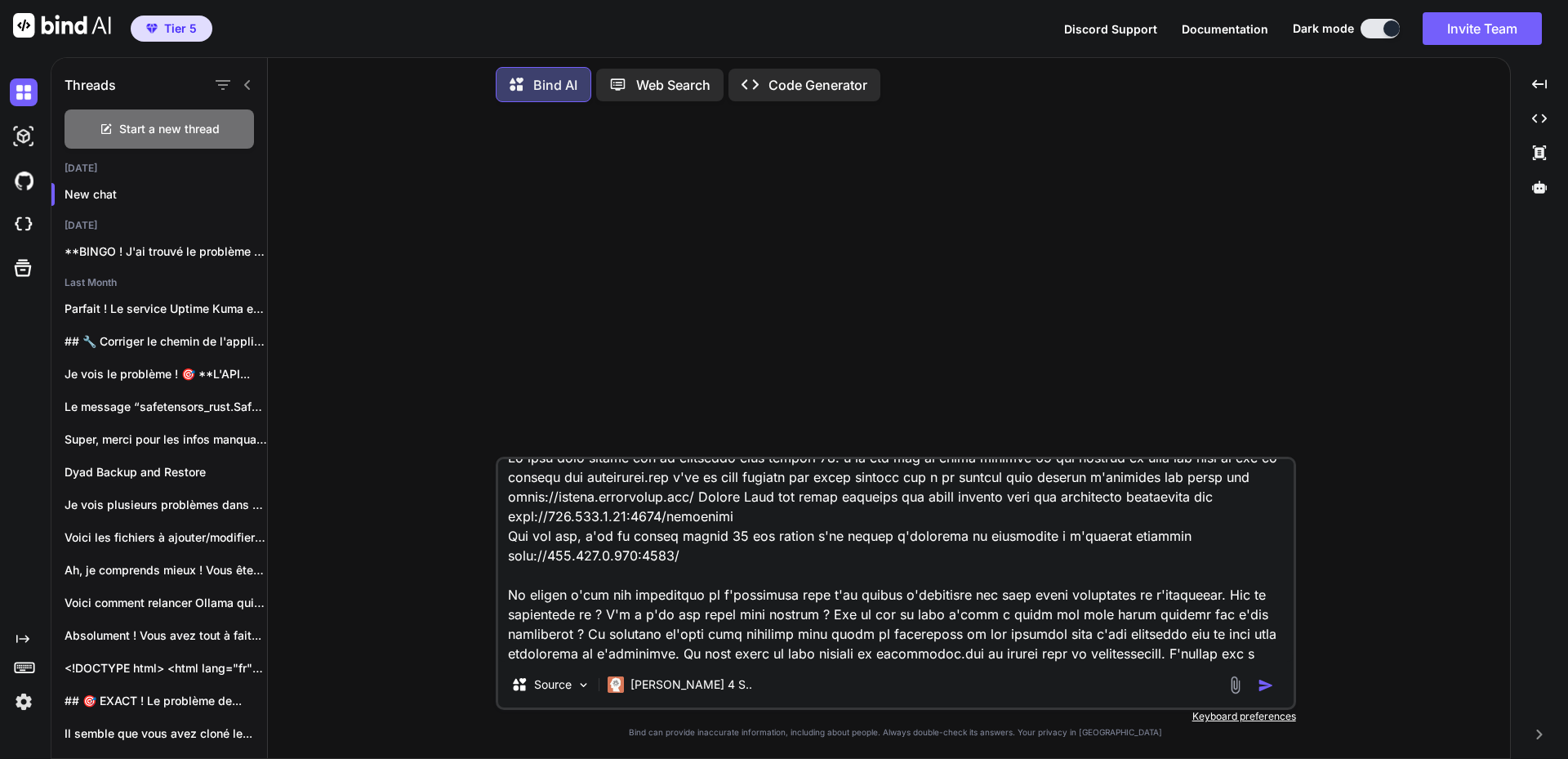
scroll to position [41, 0]
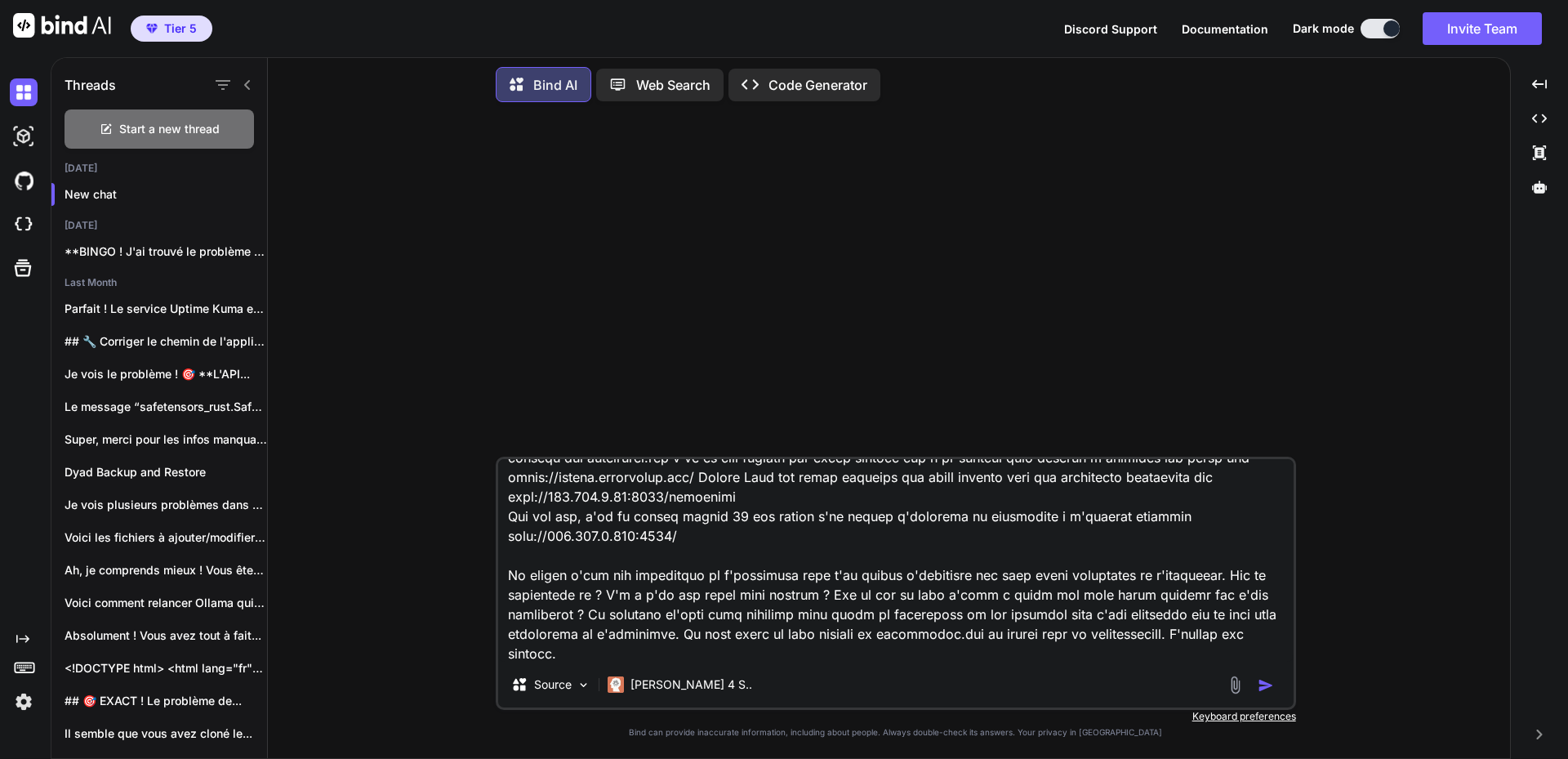
click at [1267, 683] on img "button" at bounding box center [1266, 685] width 16 height 16
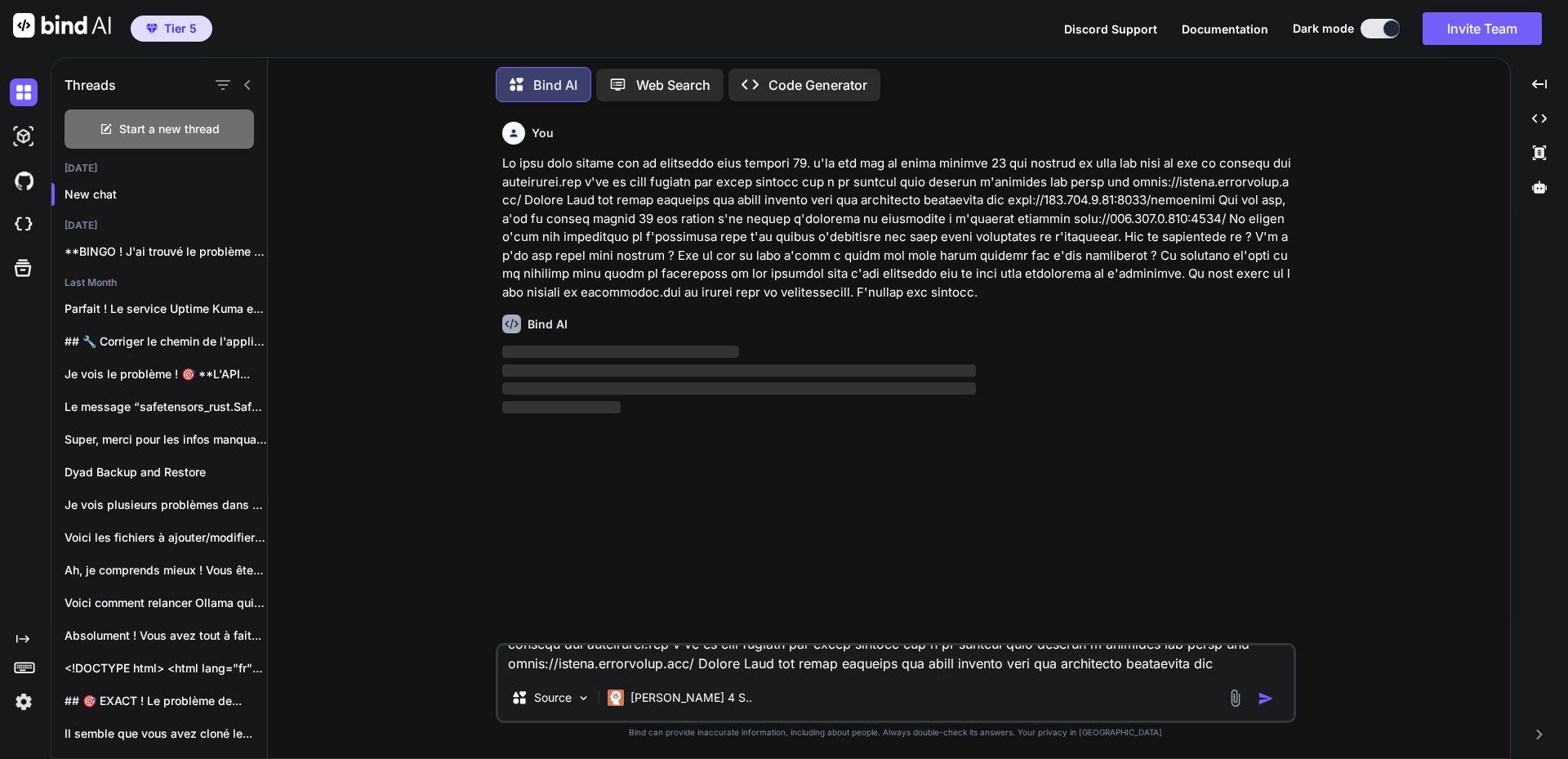
scroll to position [0, 0]
